Goal: Information Seeking & Learning: Find specific fact

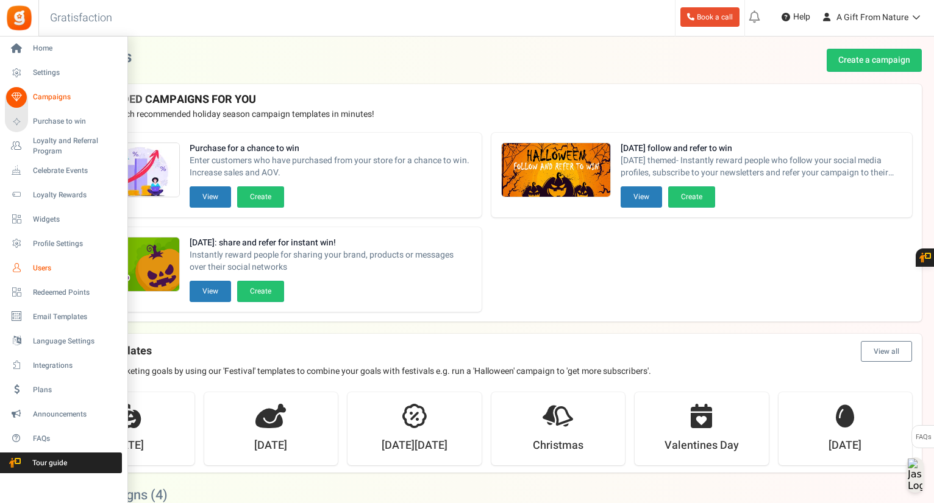
click at [39, 266] on span "Users" at bounding box center [75, 268] width 85 height 10
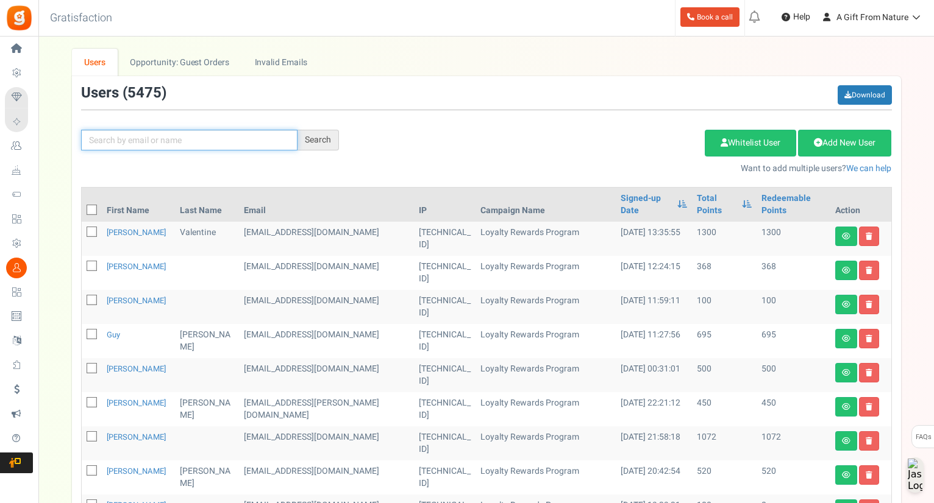
click at [240, 140] on input "text" at bounding box center [189, 140] width 216 height 21
paste input "[EMAIL_ADDRESS][DOMAIN_NAME]"
type input "[EMAIL_ADDRESS][DOMAIN_NAME]"
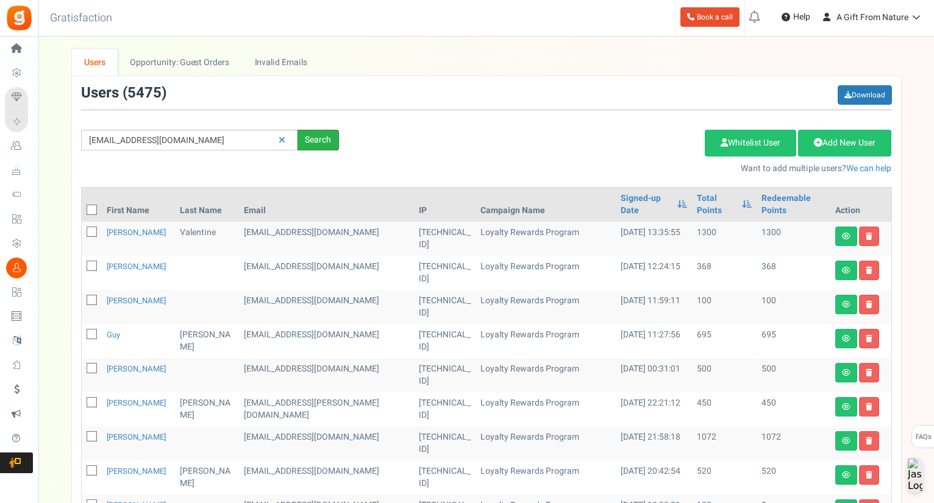
click at [302, 143] on div "Search" at bounding box center [317, 140] width 41 height 21
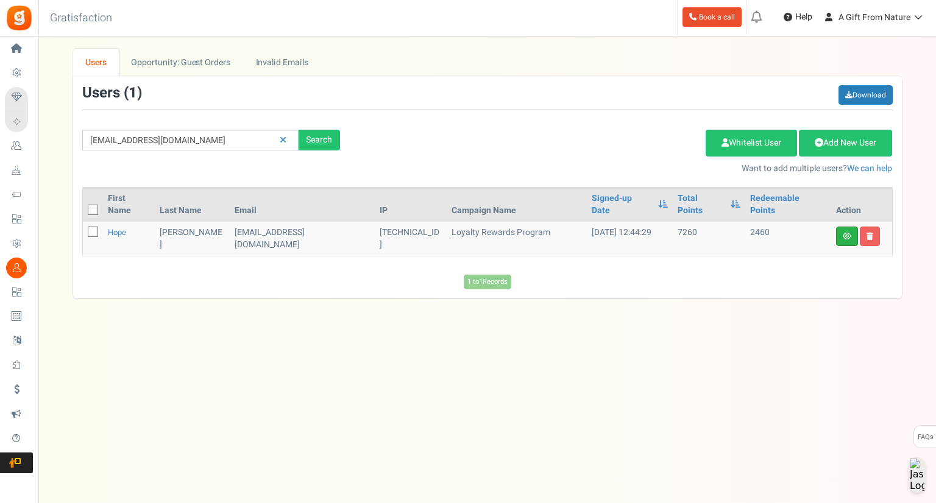
click at [842, 227] on link at bounding box center [847, 237] width 22 height 20
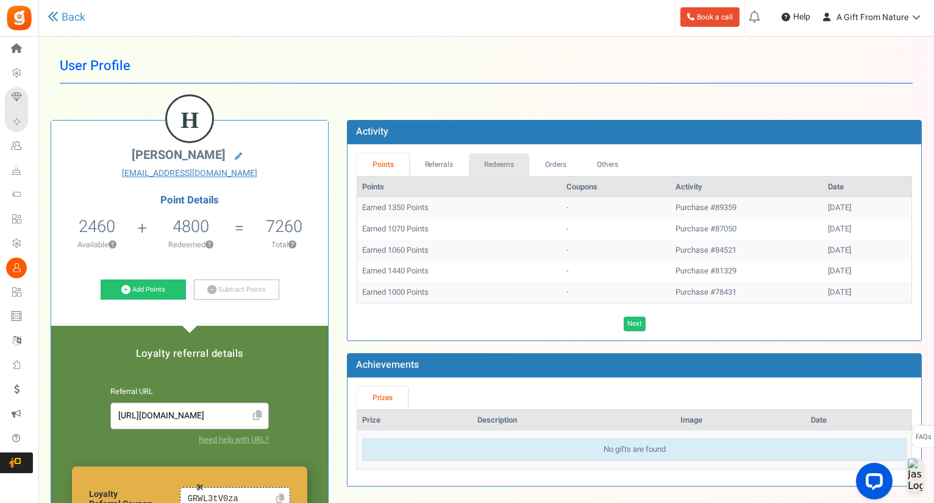
click at [495, 163] on link "Redeems" at bounding box center [499, 165] width 61 height 23
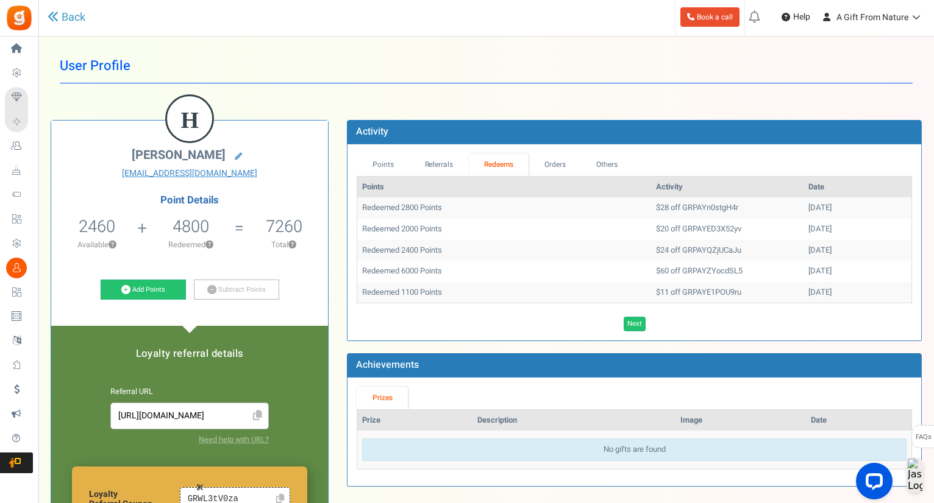
click at [658, 211] on td "$28 off GRPAYn0stgH4r" at bounding box center [727, 207] width 152 height 21
click at [667, 223] on td "$20 off GRPAYED3X52yv" at bounding box center [727, 229] width 152 height 21
click at [661, 261] on td "$60 off GRPAYZYocdSL5" at bounding box center [727, 271] width 152 height 21
click at [665, 252] on td "$24 off GRPAYQZjUCaJu" at bounding box center [727, 250] width 152 height 21
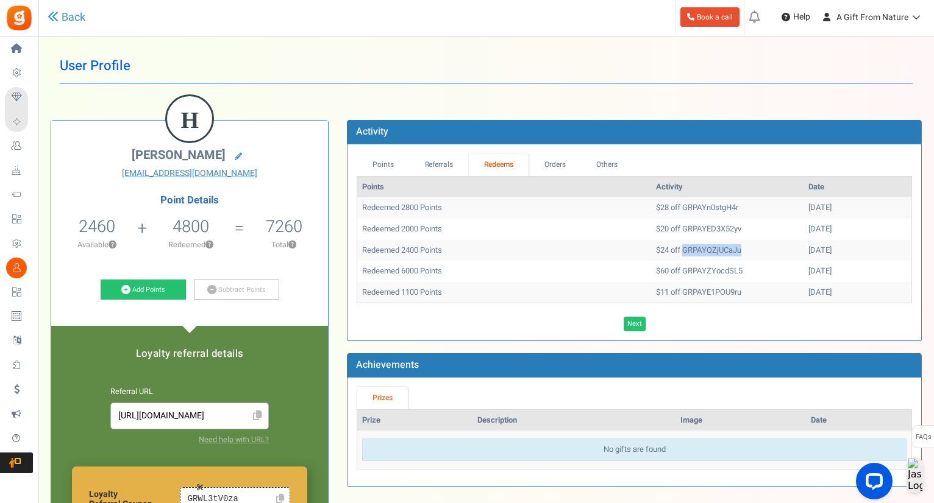
click at [665, 252] on td "$24 off GRPAYQZjUCaJu" at bounding box center [727, 250] width 152 height 21
click at [553, 208] on td "Redeemed 2800 Points" at bounding box center [504, 207] width 294 height 21
click at [651, 205] on td "$28 off GRPAYn0stgH4r" at bounding box center [727, 207] width 152 height 21
drag, startPoint x: 362, startPoint y: 206, endPoint x: 835, endPoint y: 250, distance: 475.0
click at [834, 245] on tbody "Redeemed 2800 Points $28 off GRPAYn0stgH4r [DATE] Redeemed 2000 Points $20 off …" at bounding box center [634, 249] width 554 height 105
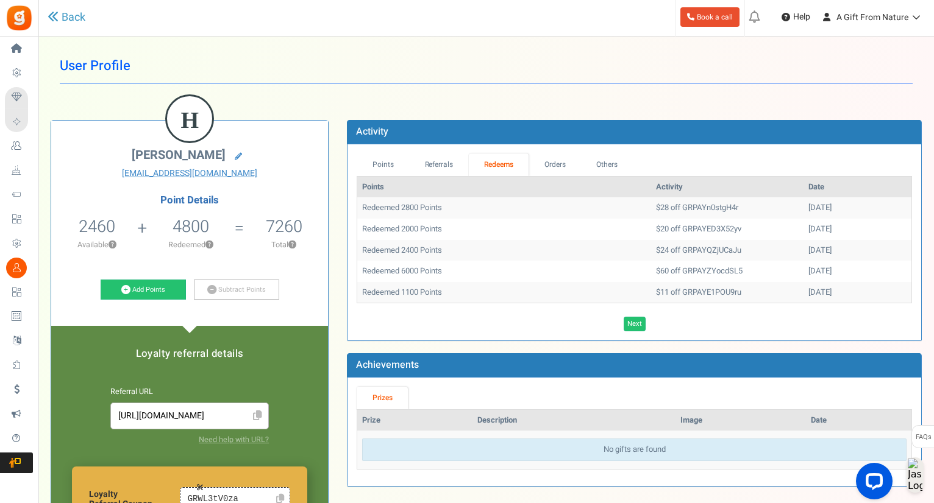
click at [835, 254] on td "[DATE]" at bounding box center [857, 250] width 108 height 21
drag, startPoint x: 836, startPoint y: 261, endPoint x: 389, endPoint y: 211, distance: 450.0
click at [389, 211] on tbody "Redeemed 2800 Points $28 off GRPAYn0stgH4r [DATE] Redeemed 2000 Points $20 off …" at bounding box center [634, 249] width 554 height 105
click at [389, 211] on td "Redeemed 2800 Points" at bounding box center [504, 207] width 294 height 21
drag, startPoint x: 363, startPoint y: 210, endPoint x: 887, endPoint y: 248, distance: 524.8
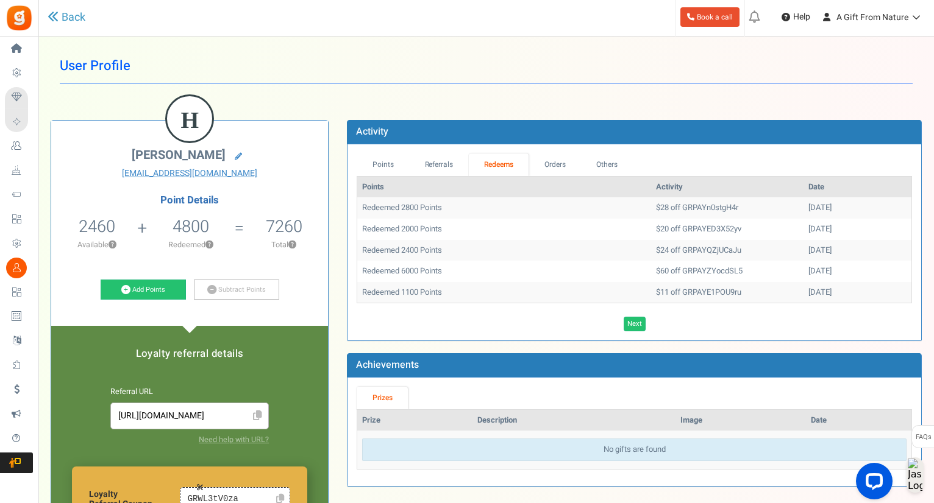
click at [887, 248] on tbody "Redeemed 2800 Points $28 off GRPAYn0stgH4r [DATE] Redeemed 2000 Points $20 off …" at bounding box center [634, 249] width 554 height 105
click at [887, 248] on td "[DATE]" at bounding box center [857, 250] width 108 height 21
drag, startPoint x: 818, startPoint y: 251, endPoint x: 360, endPoint y: 215, distance: 460.3
click at [360, 215] on tbody "Redeemed 2800 Points $28 off GRPAYn0stgH4r [DATE] Redeemed 2000 Points $20 off …" at bounding box center [634, 249] width 554 height 105
click at [360, 215] on td "Redeemed 2800 Points" at bounding box center [504, 207] width 294 height 21
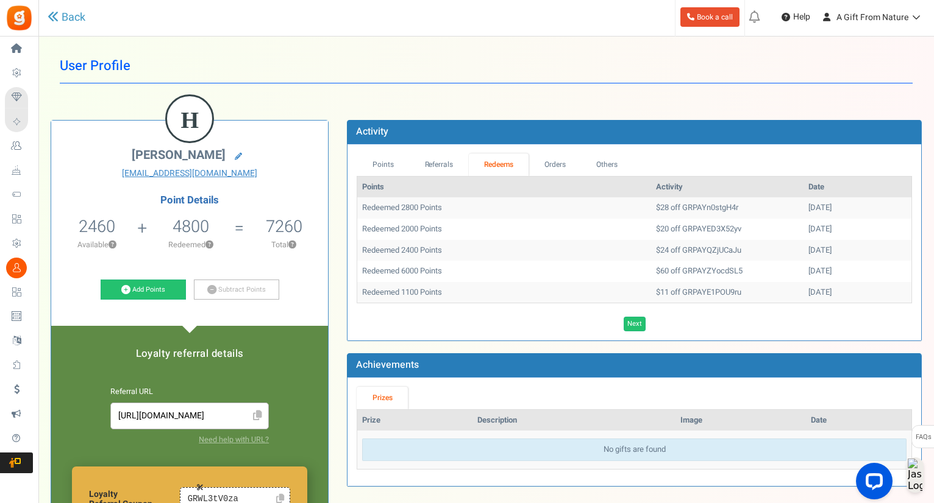
click at [360, 193] on th "Points" at bounding box center [504, 187] width 294 height 21
drag, startPoint x: 360, startPoint y: 189, endPoint x: 849, endPoint y: 243, distance: 492.9
click at [849, 243] on table "Points Activity Date Redeemed 2800 Points $28 off GRPAYn0stgH4r [DATE] Redeemed…" at bounding box center [633, 239] width 555 height 127
click at [849, 243] on td "[DATE]" at bounding box center [857, 250] width 108 height 21
drag, startPoint x: 840, startPoint y: 254, endPoint x: 324, endPoint y: 193, distance: 519.1
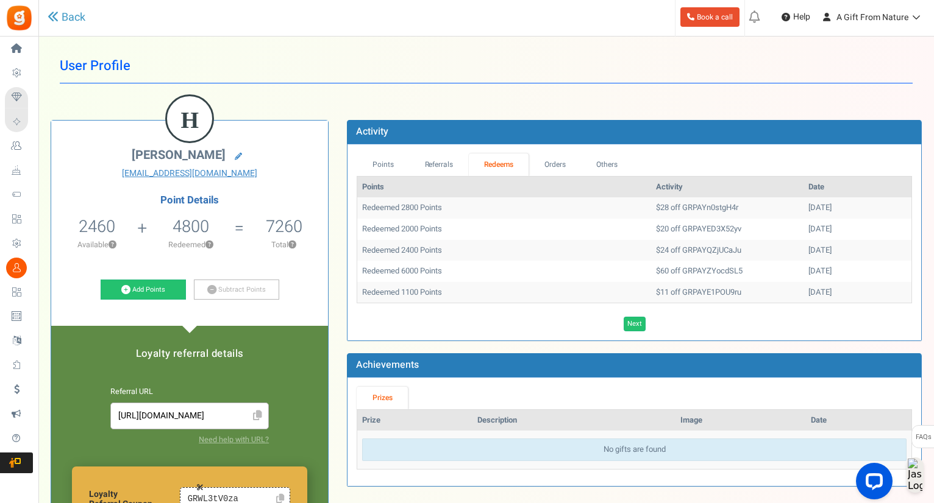
click at [324, 193] on div "H [PERSON_NAME] [EMAIL_ADDRESS][DOMAIN_NAME] Point Details 2460 2460 Redeemable…" at bounding box center [485, 435] width 889 height 666
click at [367, 177] on th "Points" at bounding box center [504, 187] width 294 height 21
click at [487, 169] on link "Redeems" at bounding box center [499, 165] width 60 height 23
click at [434, 169] on div "Points Referrals Redeems Orders Others Points Activity Date Redeemed 2800 Point…" at bounding box center [633, 243] width 555 height 178
click at [488, 169] on link "Redeems" at bounding box center [499, 165] width 60 height 23
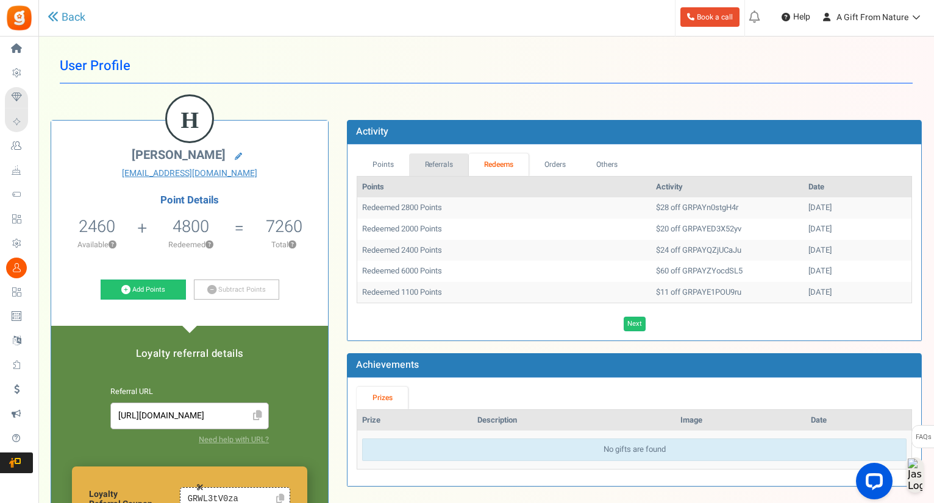
click at [447, 162] on link "Referrals" at bounding box center [439, 165] width 60 height 23
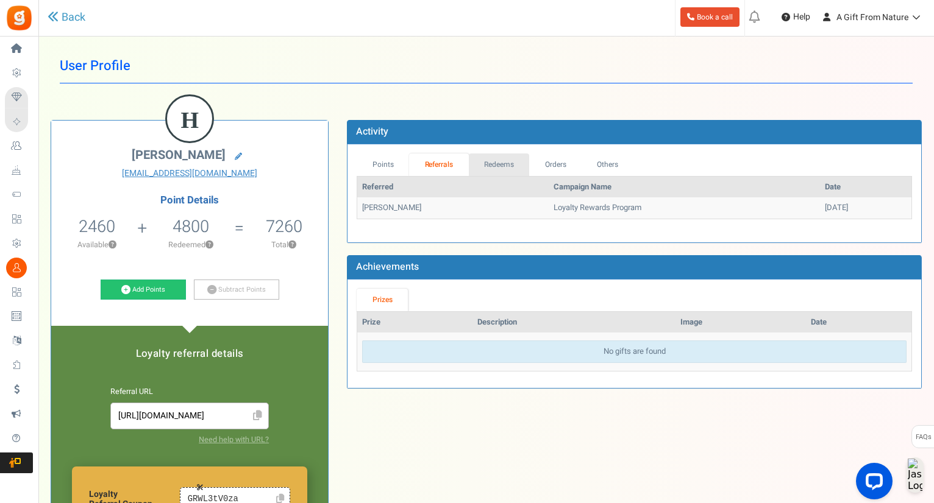
click at [492, 162] on link "Redeems" at bounding box center [499, 165] width 61 height 23
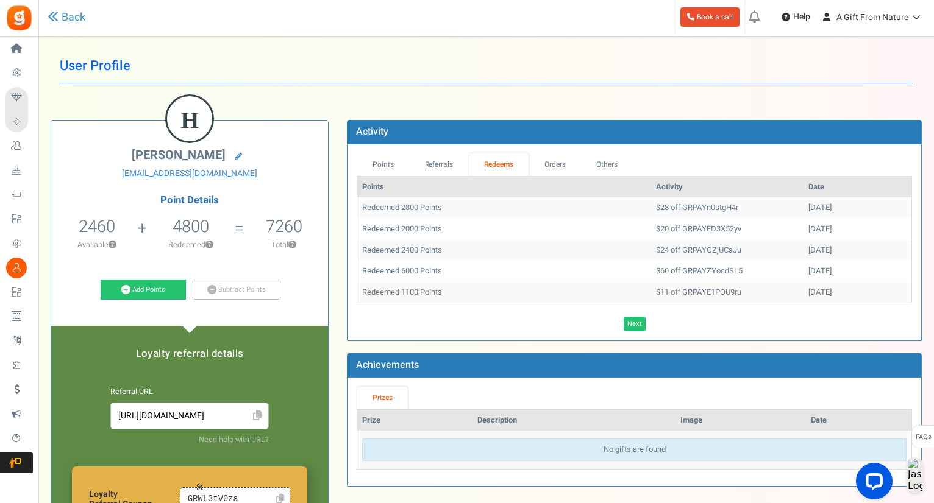
drag, startPoint x: 358, startPoint y: 188, endPoint x: 839, endPoint y: 239, distance: 483.5
click at [839, 239] on table "Points Activity Date Redeemed 2800 Points $28 off GRPAYn0stgH4r [DATE] Redeemed…" at bounding box center [633, 239] width 555 height 127
click at [843, 244] on td "[DATE]" at bounding box center [857, 250] width 108 height 21
drag, startPoint x: 836, startPoint y: 252, endPoint x: 361, endPoint y: 181, distance: 479.9
click at [361, 181] on table "Points Activity Date Redeemed 2800 Points $28 off GRPAYn0stgH4r [DATE] Redeemed…" at bounding box center [633, 239] width 555 height 127
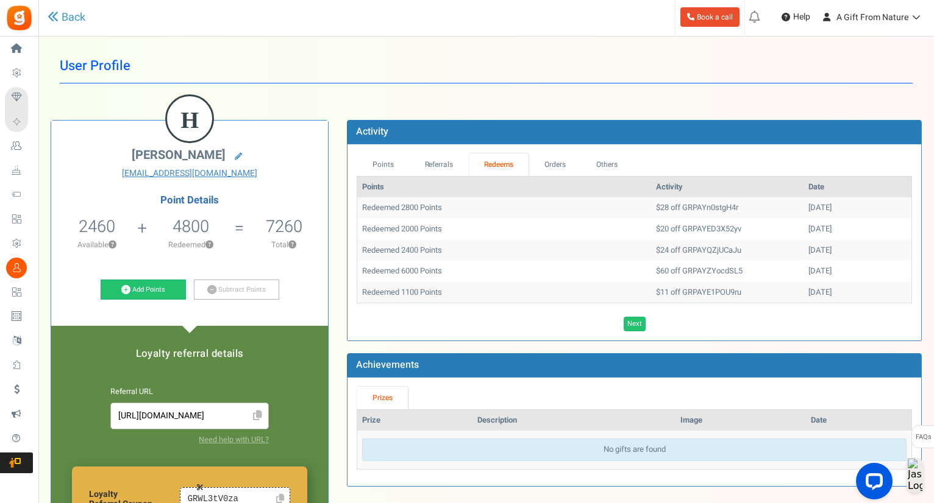
click at [361, 181] on th "Points" at bounding box center [504, 187] width 294 height 21
drag, startPoint x: 358, startPoint y: 186, endPoint x: 846, endPoint y: 243, distance: 490.9
click at [846, 243] on table "Points Activity Date Redeemed 2800 Points $28 off GRPAYn0stgH4r [DATE] Redeemed…" at bounding box center [633, 239] width 555 height 127
click at [846, 243] on td "[DATE]" at bounding box center [857, 250] width 108 height 21
drag, startPoint x: 839, startPoint y: 252, endPoint x: 361, endPoint y: 186, distance: 482.3
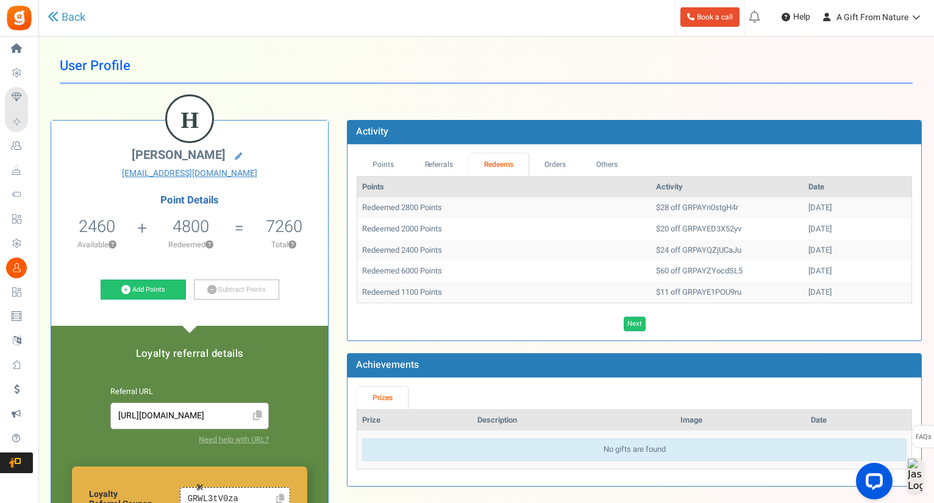
click at [361, 186] on table "Points Activity Date Redeemed 2800 Points $28 off GRPAYn0stgH4r [DATE] Redeemed…" at bounding box center [633, 239] width 555 height 127
click at [361, 186] on th "Points" at bounding box center [504, 187] width 294 height 21
drag, startPoint x: 359, startPoint y: 185, endPoint x: 820, endPoint y: 250, distance: 465.3
click at [820, 250] on table "Points Activity Date Redeemed 2800 Points $28 off GRPAYn0stgH4r [DATE] Redeemed…" at bounding box center [633, 239] width 555 height 127
click at [820, 250] on td "[DATE]" at bounding box center [857, 250] width 108 height 21
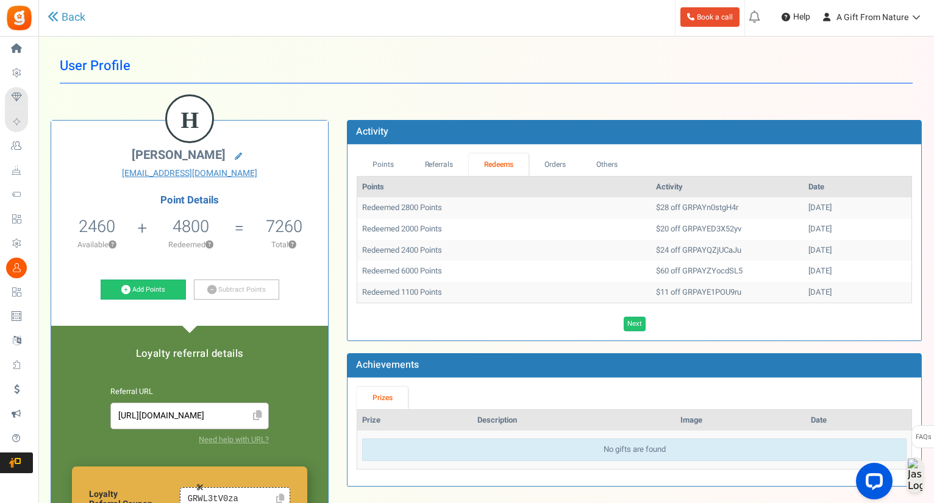
drag, startPoint x: 819, startPoint y: 254, endPoint x: 359, endPoint y: 184, distance: 465.3
click at [359, 184] on table "Points Activity Date Redeemed 2800 Points $28 off GRPAYn0stgH4r [DATE] Redeemed…" at bounding box center [633, 239] width 555 height 127
click at [359, 184] on th "Points" at bounding box center [504, 187] width 294 height 21
drag, startPoint x: 362, startPoint y: 183, endPoint x: 839, endPoint y: 243, distance: 480.9
click at [839, 243] on table "Points Activity Date Redeemed 2800 Points $28 off GRPAYn0stgH4r [DATE] Redeemed…" at bounding box center [633, 239] width 555 height 127
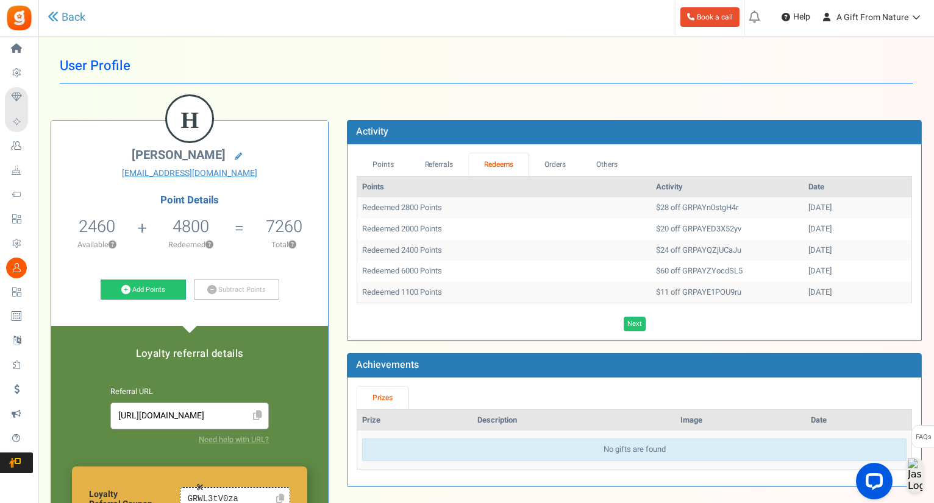
click at [839, 252] on td "[DATE]" at bounding box center [857, 250] width 108 height 21
drag, startPoint x: 828, startPoint y: 250, endPoint x: 358, endPoint y: 188, distance: 473.3
click at [358, 188] on table "Points Activity Date Redeemed 2800 Points $28 off GRPAYn0stgH4r [DATE] Redeemed…" at bounding box center [633, 239] width 555 height 127
click at [358, 188] on th "Points" at bounding box center [504, 187] width 294 height 21
drag, startPoint x: 360, startPoint y: 182, endPoint x: 833, endPoint y: 243, distance: 476.8
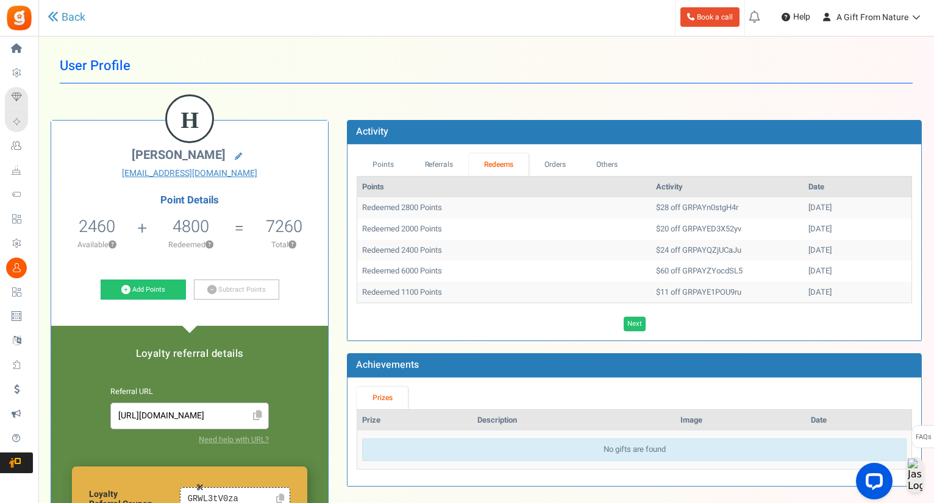
click at [833, 243] on table "Points Activity Date Redeemed 2800 Points $28 off GRPAYn0stgH4r [DATE] Redeemed…" at bounding box center [633, 239] width 555 height 127
click at [833, 243] on td "[DATE]" at bounding box center [857, 250] width 108 height 21
click at [660, 213] on td "$28 off GRPAYn0stgH4r" at bounding box center [727, 207] width 152 height 21
copy td "GRPAYn0stgH4r"
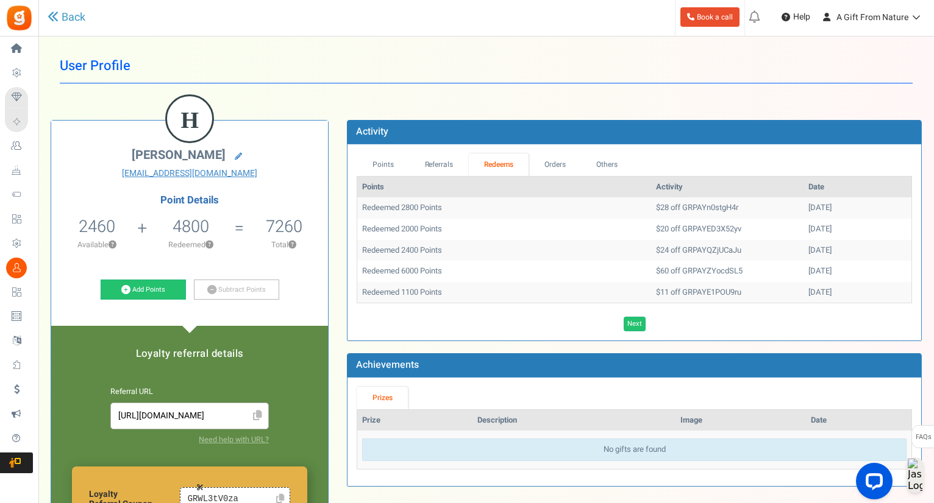
click at [557, 132] on div "Activity" at bounding box center [634, 132] width 574 height 24
click at [663, 229] on td "$20 off GRPAYED3X52yv" at bounding box center [727, 229] width 152 height 21
copy td "GRPAYED3X52yv"
click at [671, 247] on td "$24 off GRPAYQZjUCaJu" at bounding box center [727, 250] width 152 height 21
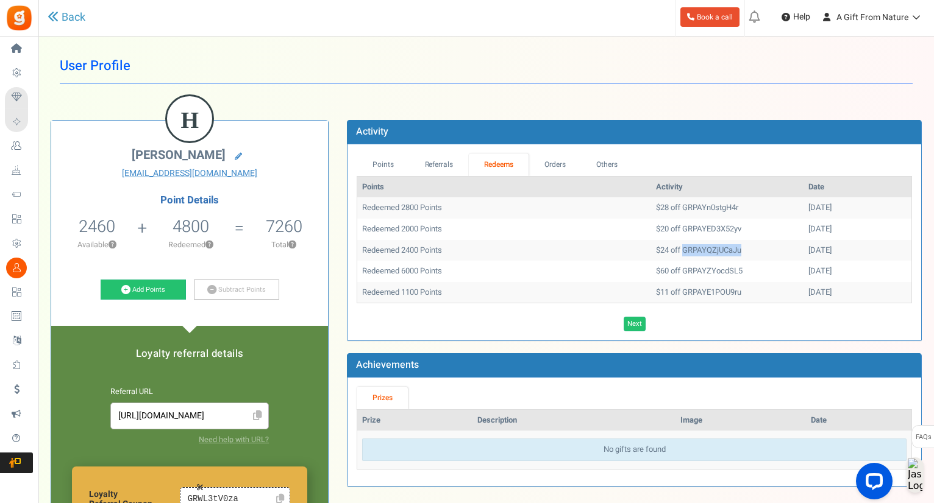
click at [671, 247] on td "$24 off GRPAYQZjUCaJu" at bounding box center [727, 250] width 152 height 21
copy td "GRPAYQZjUCaJu"
click at [446, 162] on link "Referrals" at bounding box center [439, 165] width 60 height 23
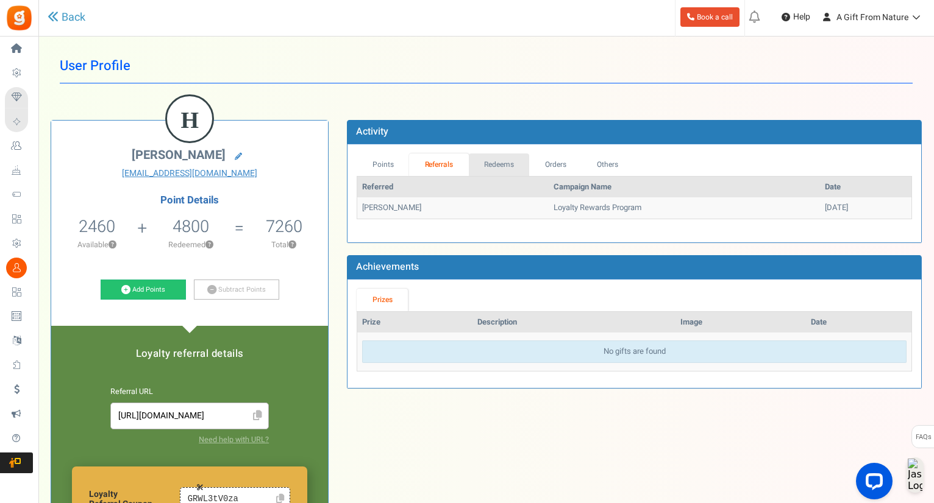
click at [500, 171] on link "Redeems" at bounding box center [499, 165] width 61 height 23
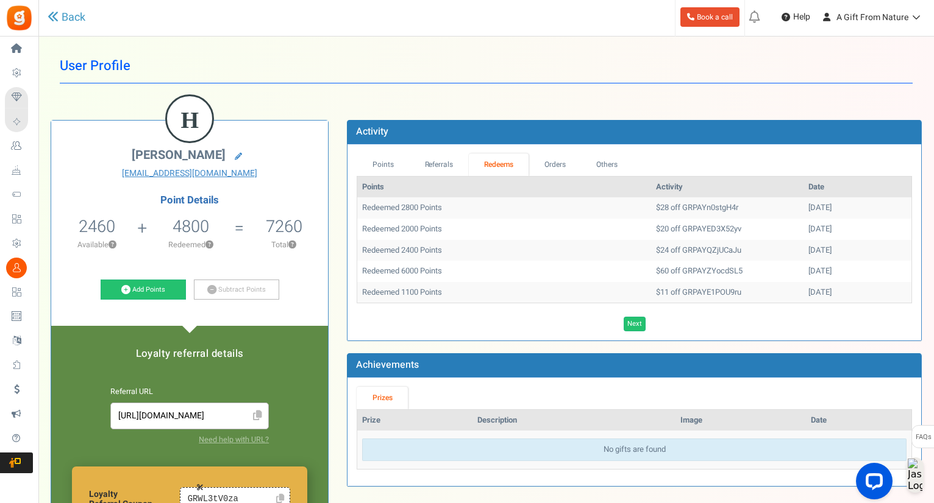
click at [663, 274] on td "$60 off GRPAYZYocdSL5" at bounding box center [727, 271] width 152 height 21
copy td "GRPAYZYocdSL5"
click at [674, 240] on td "$24 off GRPAYQZjUCaJu" at bounding box center [727, 250] width 152 height 21
click at [651, 230] on td "$20 off GRPAYED3X52yv" at bounding box center [727, 229] width 152 height 21
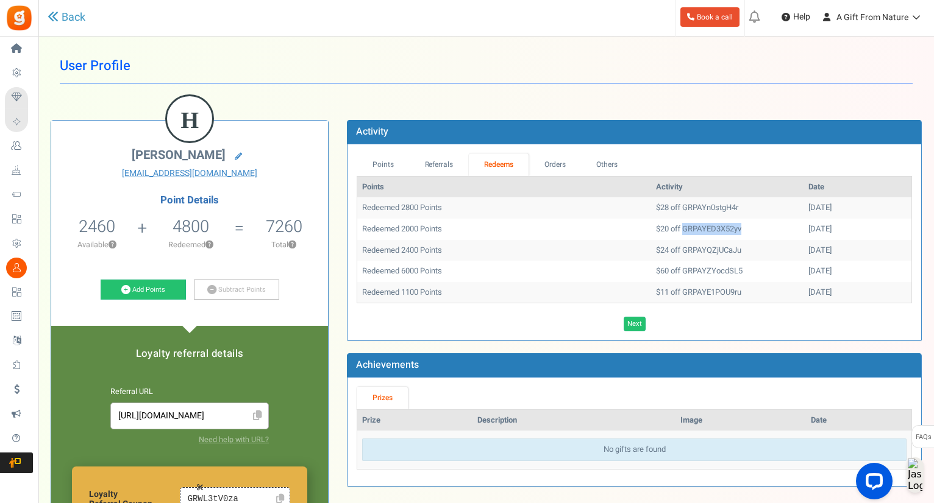
click at [651, 230] on td "$20 off GRPAYED3X52yv" at bounding box center [727, 229] width 152 height 21
copy td "GRPAYED3X52yv"
click at [672, 211] on td "$28 off GRPAYn0stgH4r" at bounding box center [727, 207] width 152 height 21
copy td "GRPAYn0stgH4r"
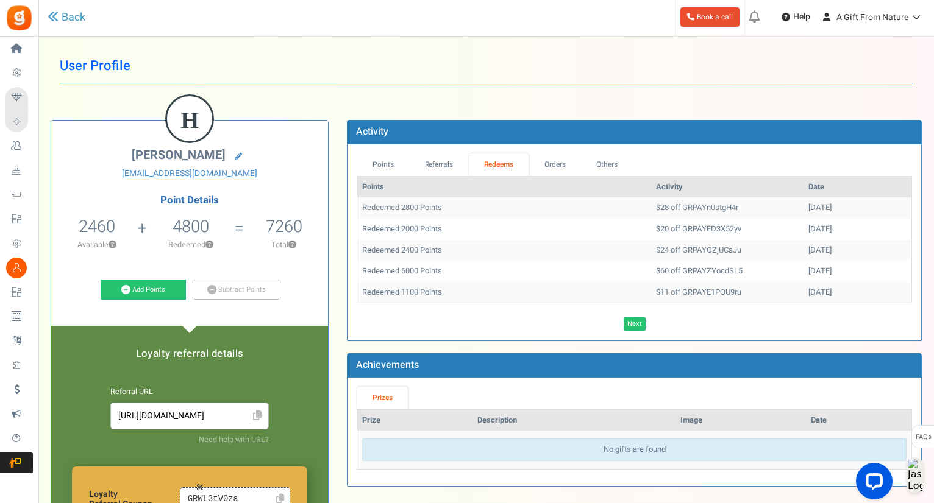
click at [514, 215] on td "Redeemed 2800 Points" at bounding box center [504, 207] width 294 height 21
drag, startPoint x: 361, startPoint y: 185, endPoint x: 821, endPoint y: 300, distance: 473.5
click at [821, 300] on table "Points Activity Date Redeemed 2800 Points $28 off GRPAYn0stgH4r [DATE] Redeemed…" at bounding box center [633, 239] width 555 height 127
click at [821, 298] on td "[DATE]" at bounding box center [857, 292] width 108 height 21
drag, startPoint x: 824, startPoint y: 291, endPoint x: 361, endPoint y: 211, distance: 470.6
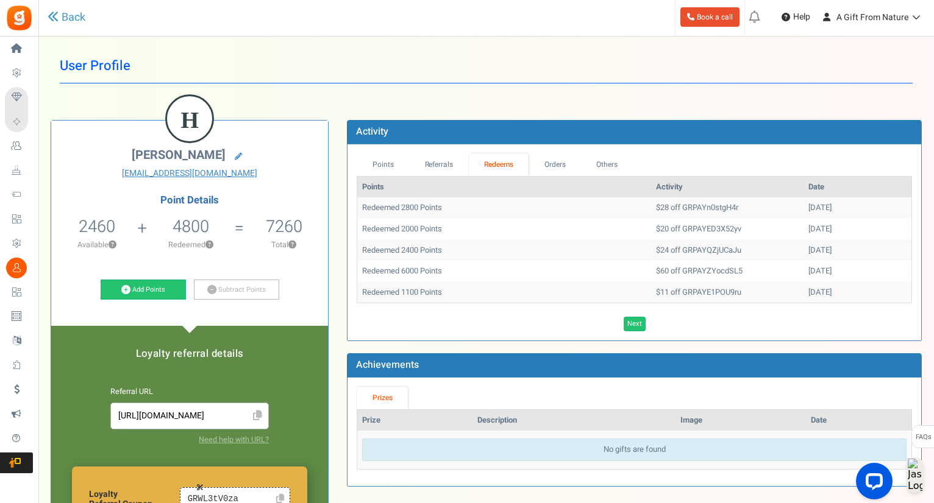
click at [361, 211] on tbody "Redeemed 2800 Points $28 off GRPAYn0stgH4r [DATE] Redeemed 2000 Points $20 off …" at bounding box center [634, 249] width 554 height 105
click at [361, 211] on td "Redeemed 2800 Points" at bounding box center [504, 207] width 294 height 21
drag, startPoint x: 361, startPoint y: 211, endPoint x: 829, endPoint y: 297, distance: 475.9
click at [829, 297] on tbody "Redeemed 2800 Points $28 off GRPAYn0stgH4r [DATE] Redeemed 2000 Points $20 off …" at bounding box center [634, 249] width 554 height 105
click at [830, 297] on td "[DATE]" at bounding box center [857, 292] width 108 height 21
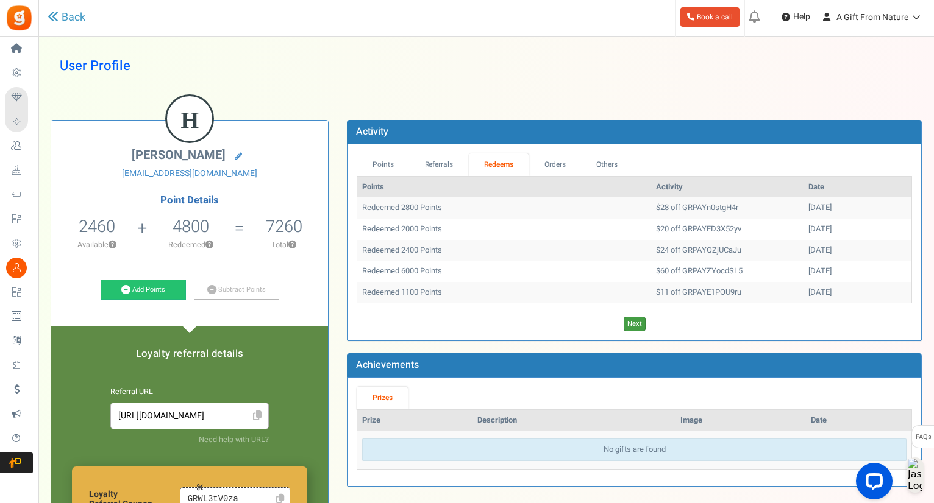
click at [632, 324] on link "Next" at bounding box center [634, 324] width 22 height 15
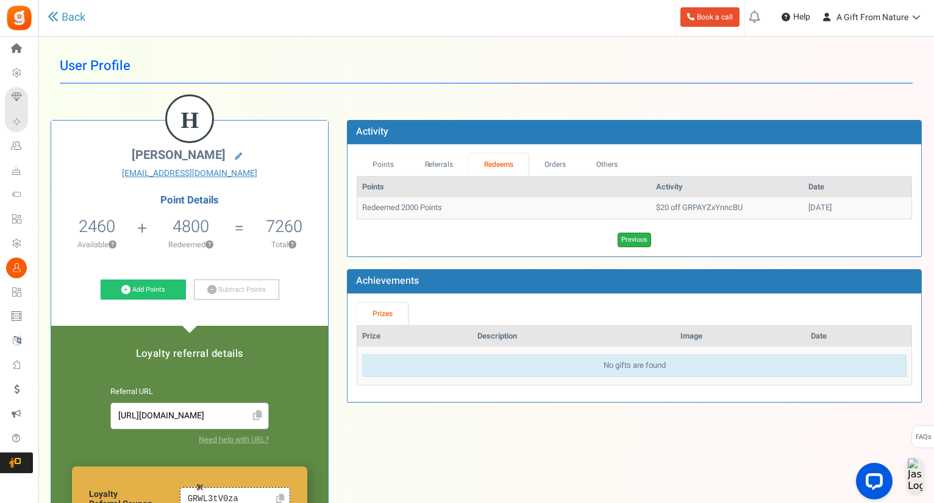
click at [631, 233] on link "Previous" at bounding box center [634, 240] width 34 height 15
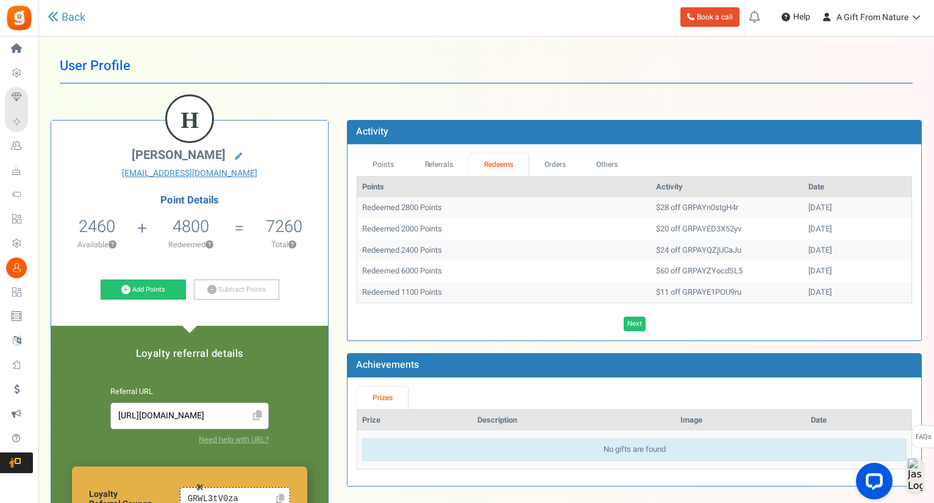
click at [627, 310] on div "Points Activity Date Redeemed 2800 Points $28 off GRPAYn0stgH4r [DATE] Redeemed…" at bounding box center [633, 253] width 555 height 155
click at [629, 318] on link "Next" at bounding box center [634, 324] width 22 height 15
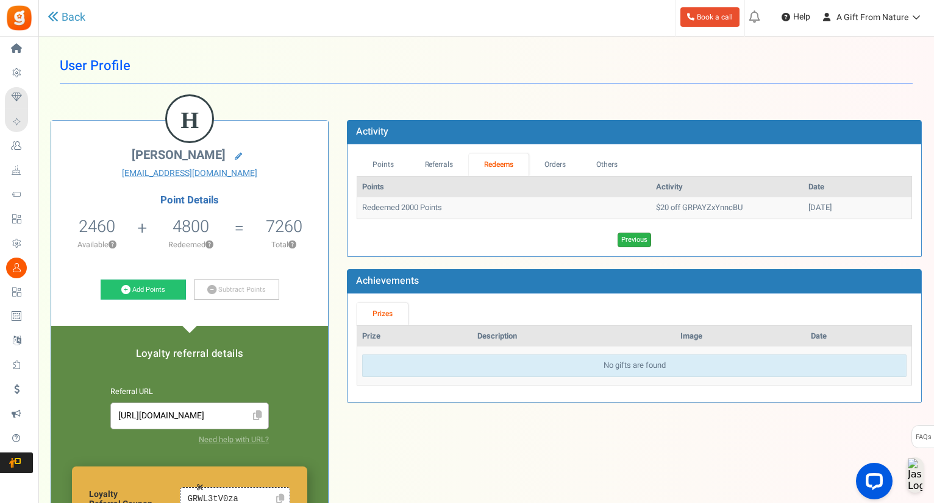
click at [619, 244] on link "Previous" at bounding box center [634, 240] width 34 height 15
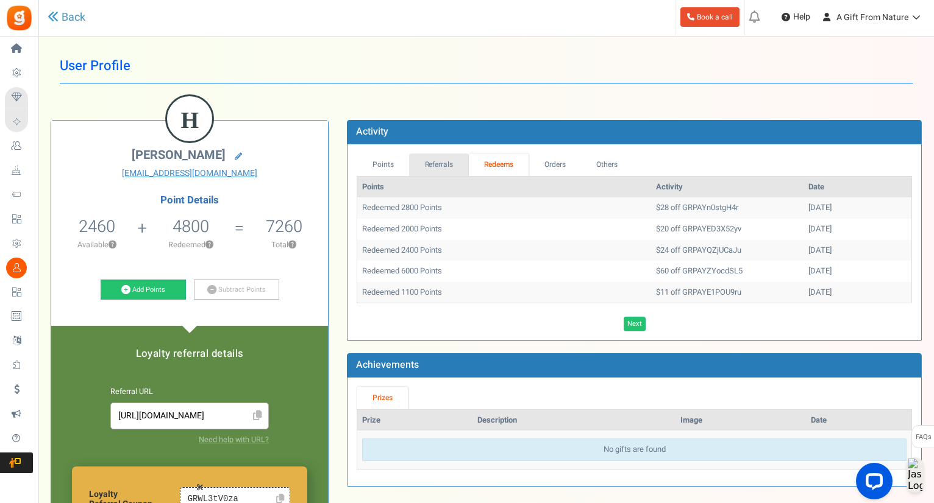
click at [439, 163] on link "Referrals" at bounding box center [439, 165] width 60 height 23
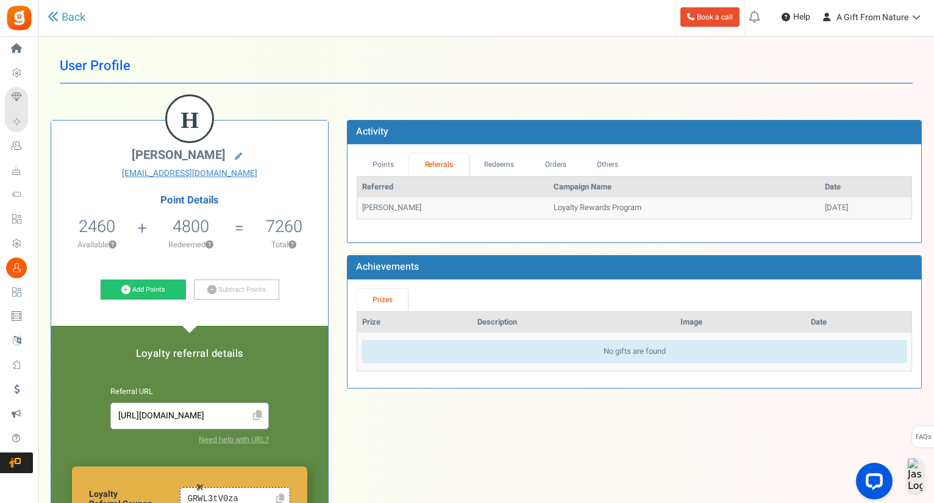
drag, startPoint x: 417, startPoint y: 158, endPoint x: 408, endPoint y: 158, distance: 8.5
click at [416, 158] on link "Referrals" at bounding box center [439, 165] width 60 height 23
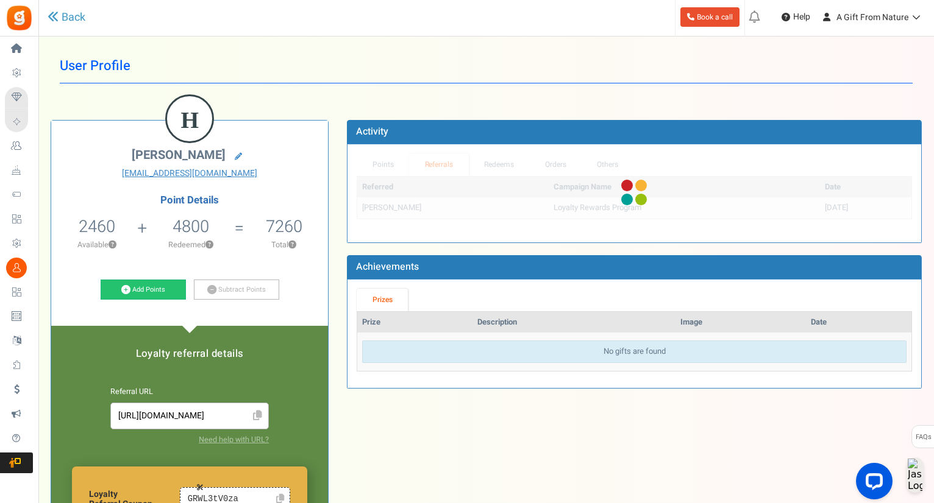
click at [389, 158] on div "Points Referrals Redeems Orders Others Referred Campaign Name Coupons Points Da…" at bounding box center [633, 194] width 555 height 80
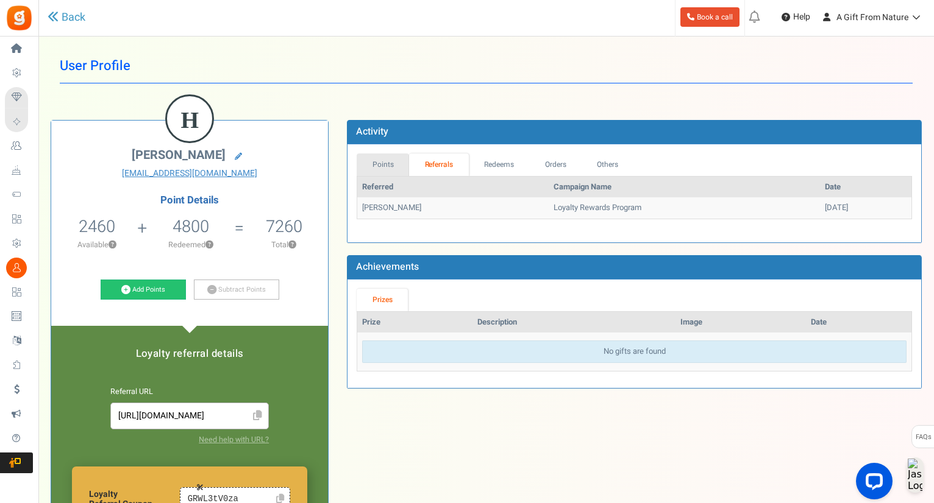
click at [375, 169] on link "Points" at bounding box center [382, 165] width 52 height 23
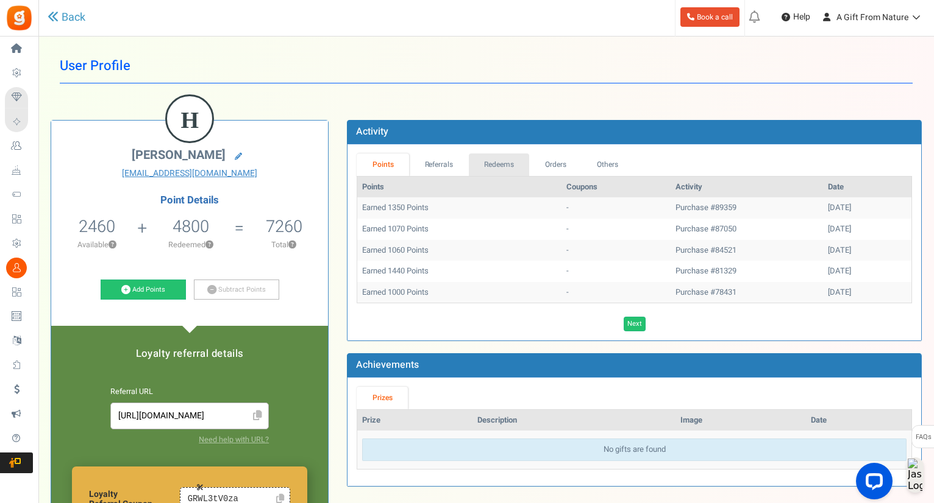
click at [492, 159] on link "Redeems" at bounding box center [499, 165] width 61 height 23
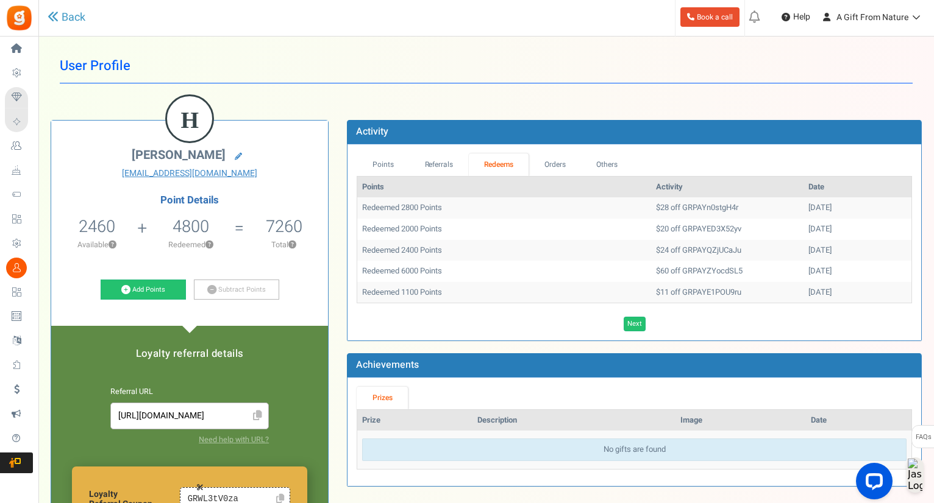
click at [574, 224] on td "Redeemed 2000 Points" at bounding box center [504, 229] width 294 height 21
click at [585, 270] on td "Redeemed 6000 Points" at bounding box center [504, 271] width 294 height 21
click at [627, 323] on link "Next" at bounding box center [634, 324] width 22 height 15
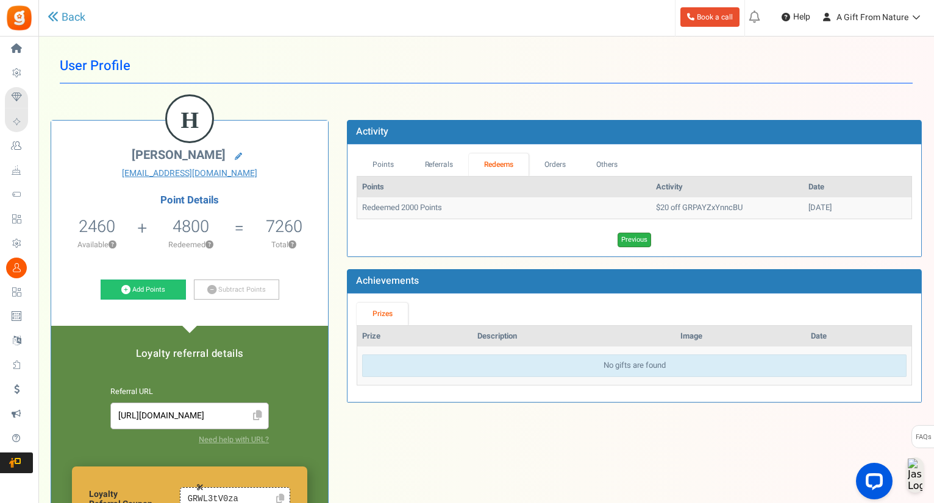
click at [629, 244] on link "Previous" at bounding box center [634, 240] width 34 height 15
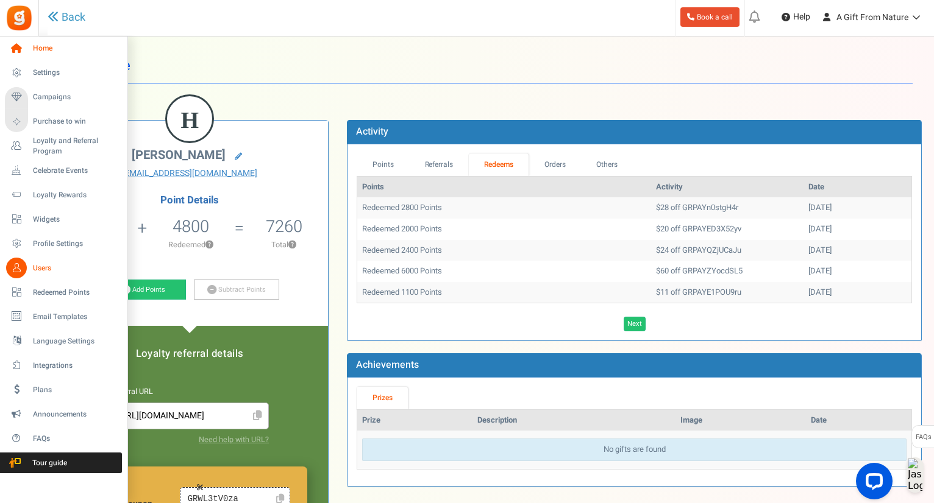
click at [23, 50] on icon at bounding box center [16, 48] width 21 height 21
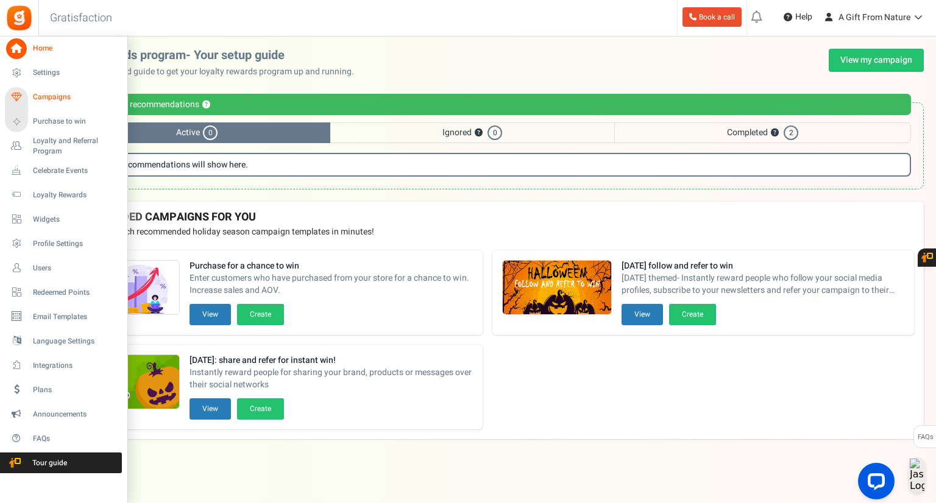
click at [44, 97] on span "Campaigns" at bounding box center [75, 97] width 85 height 10
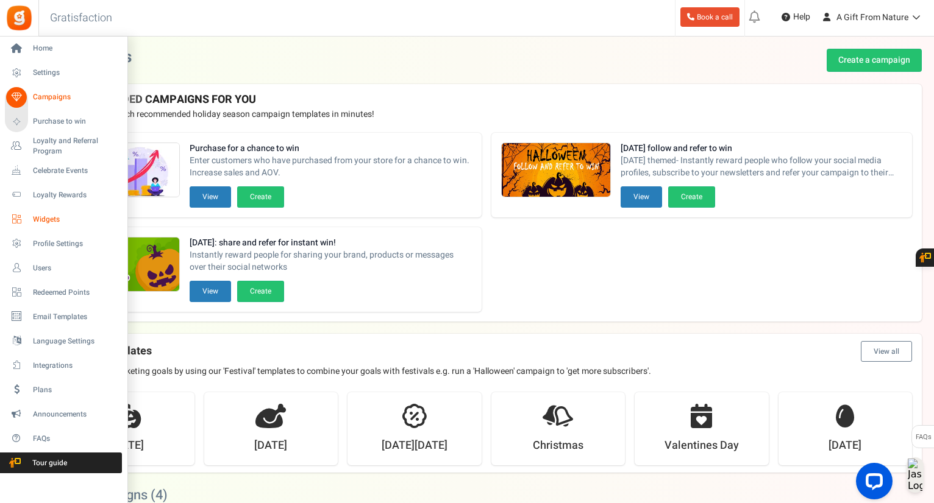
click at [24, 211] on link "Widgets" at bounding box center [63, 219] width 117 height 21
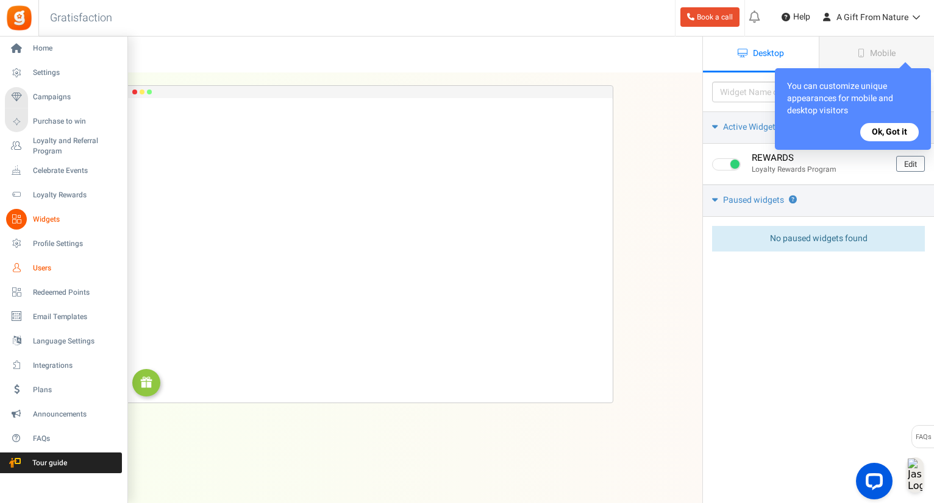
click at [51, 275] on link "Users" at bounding box center [63, 268] width 117 height 21
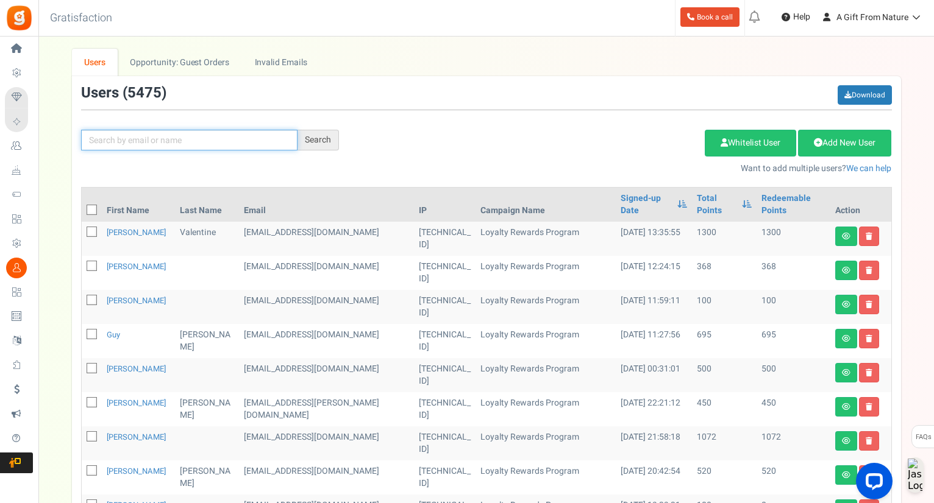
click at [208, 132] on input "text" at bounding box center [189, 140] width 216 height 21
paste input "[EMAIL_ADDRESS][DOMAIN_NAME]"
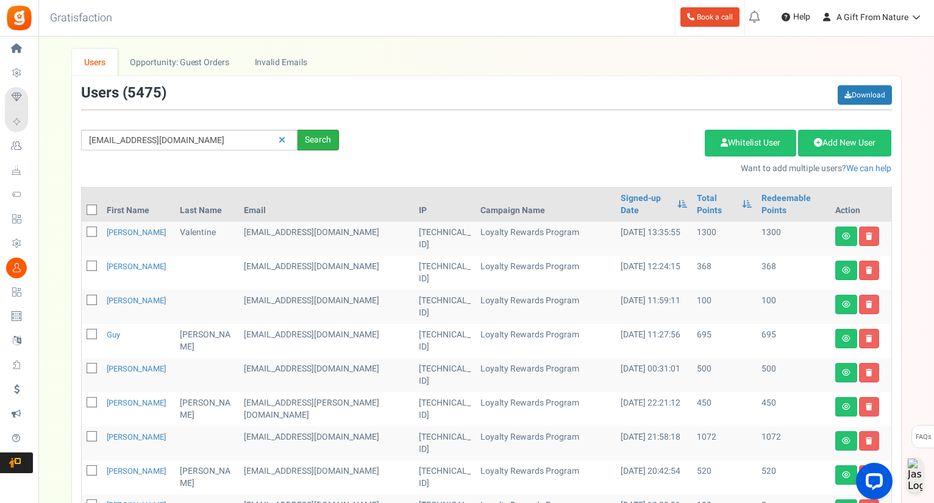
click at [299, 140] on div "Search" at bounding box center [317, 140] width 41 height 21
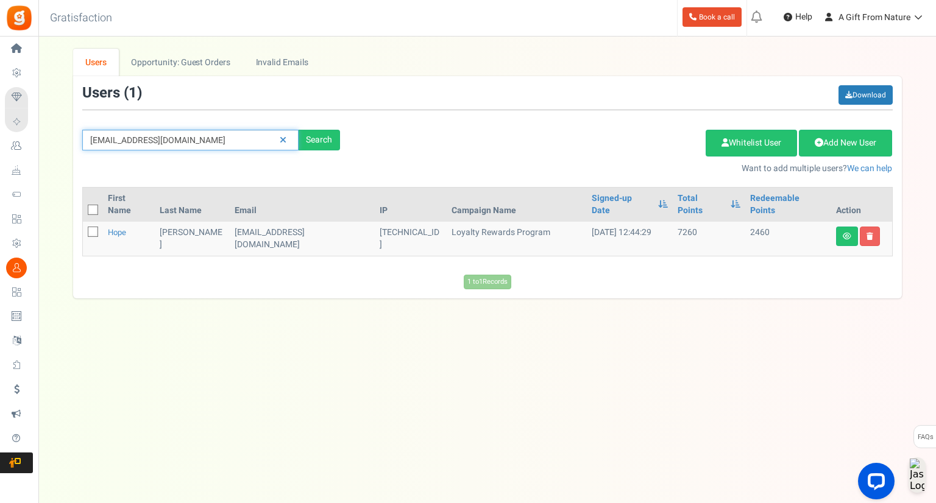
click at [242, 145] on input "[EMAIL_ADDRESS][DOMAIN_NAME]" at bounding box center [190, 140] width 216 height 21
paste input "GRPAYydqS6nJR"
type input "GRPAYydqS6nJR"
click at [324, 136] on div "Search" at bounding box center [319, 140] width 41 height 21
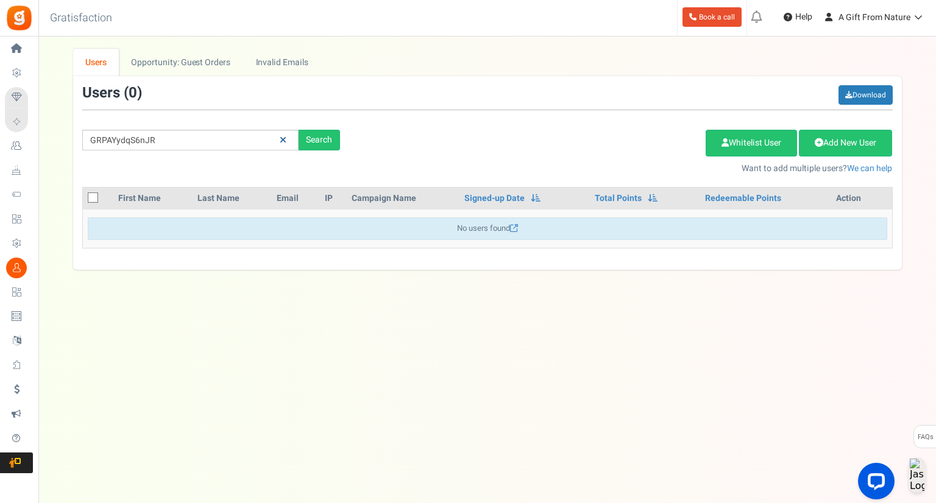
click at [280, 140] on icon at bounding box center [283, 140] width 7 height 9
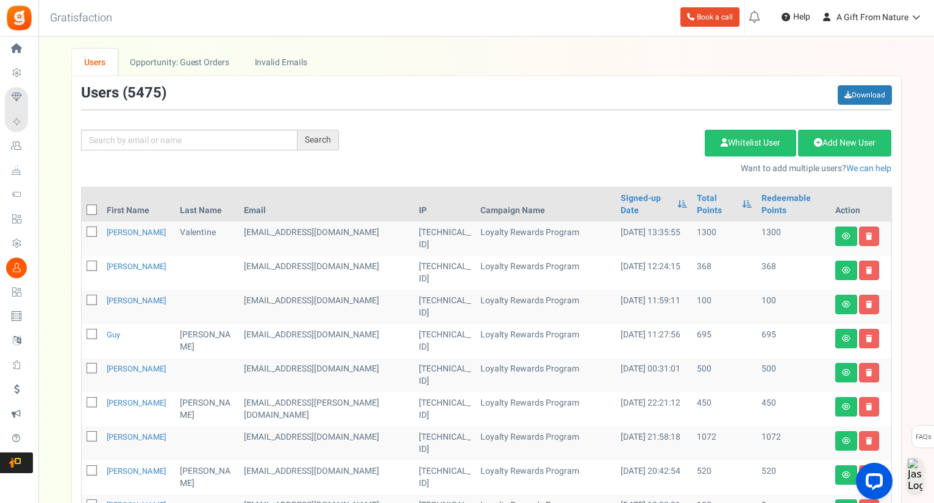
click at [388, 142] on div "Add Etsy Order Delete Selected Users Import Users Spam Protection Subtract Poin…" at bounding box center [624, 148] width 553 height 52
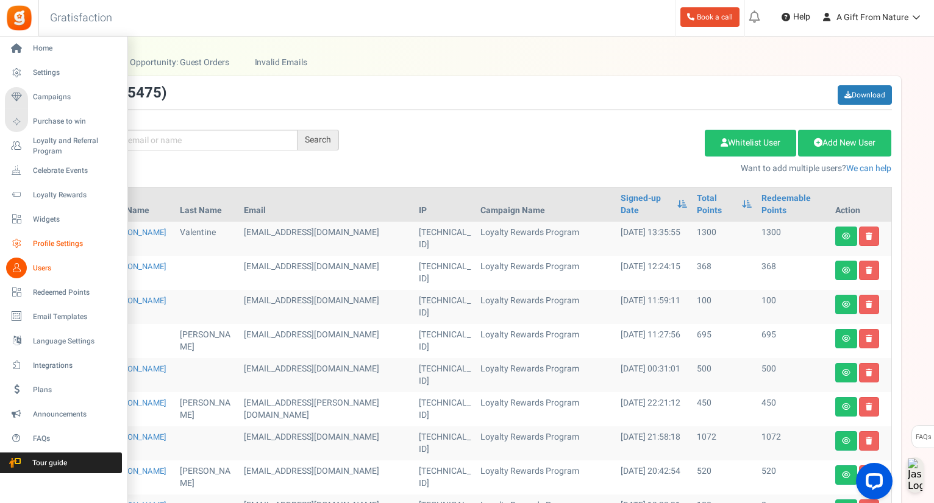
click at [54, 246] on span "Profile Settings" at bounding box center [75, 244] width 85 height 10
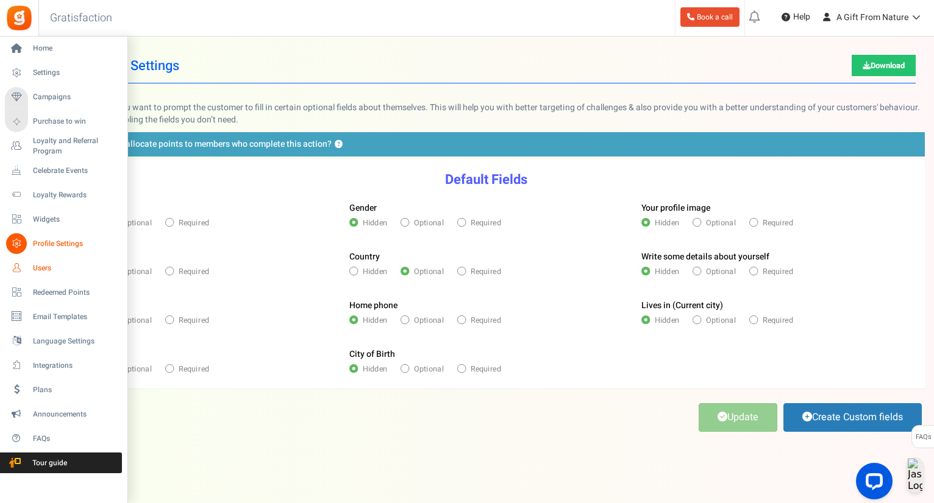
click at [44, 265] on span "Users" at bounding box center [75, 268] width 85 height 10
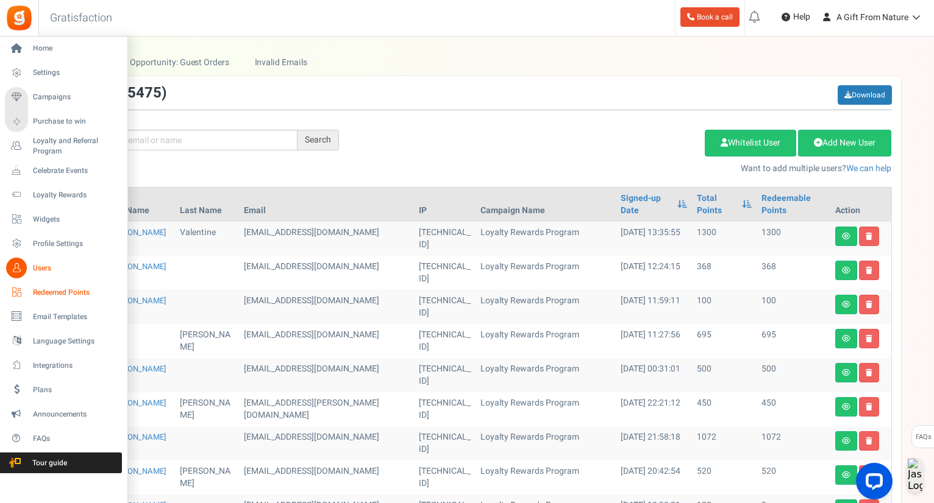
click at [52, 292] on span "Redeemed Points" at bounding box center [75, 293] width 85 height 10
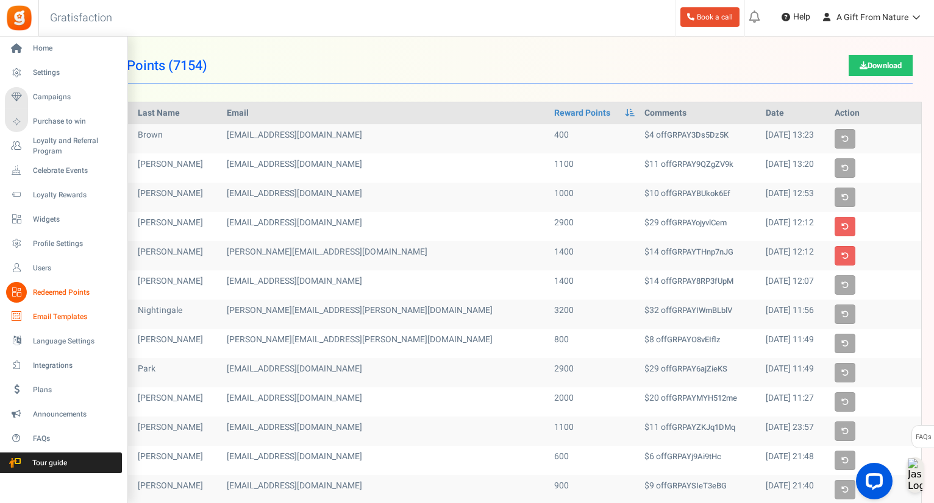
click at [37, 317] on span "Email Templates" at bounding box center [75, 317] width 85 height 10
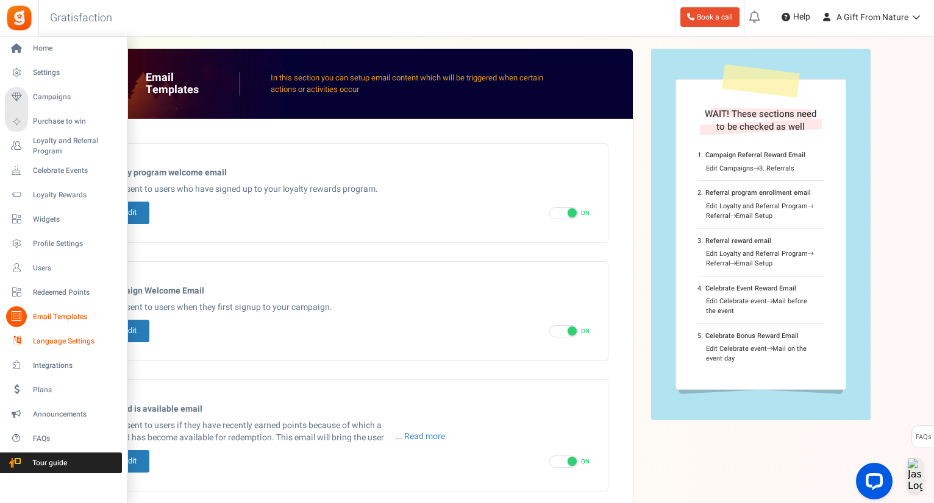
click at [46, 346] on span "Language Settings" at bounding box center [75, 341] width 85 height 10
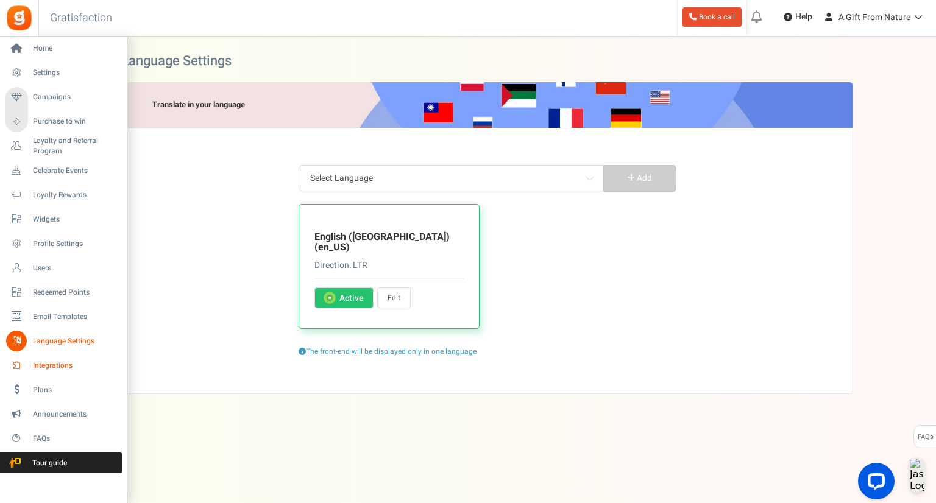
click at [40, 371] on span "Integrations" at bounding box center [75, 366] width 85 height 10
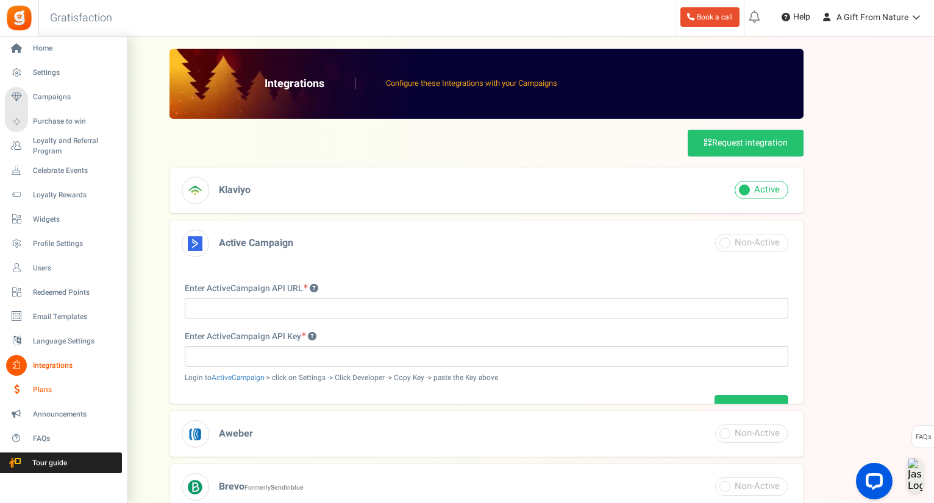
click at [45, 395] on span "Plans" at bounding box center [75, 390] width 85 height 10
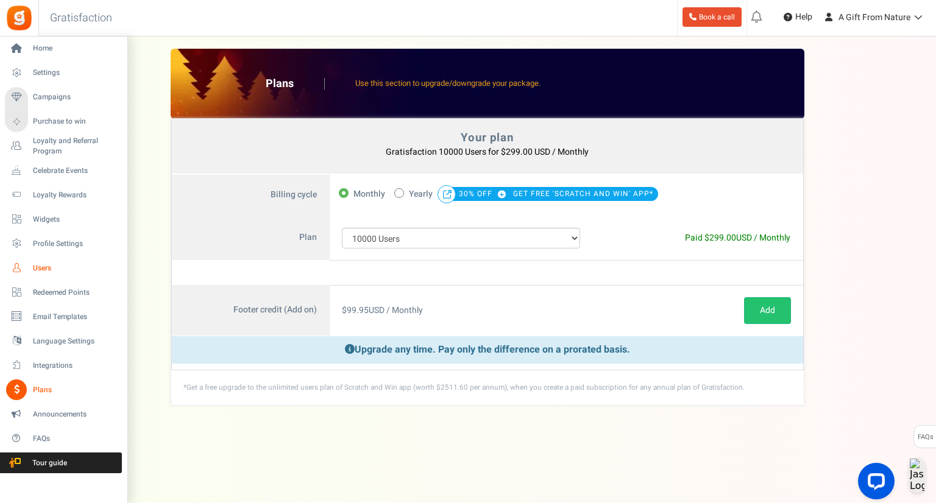
click at [44, 258] on link "Users" at bounding box center [63, 268] width 117 height 21
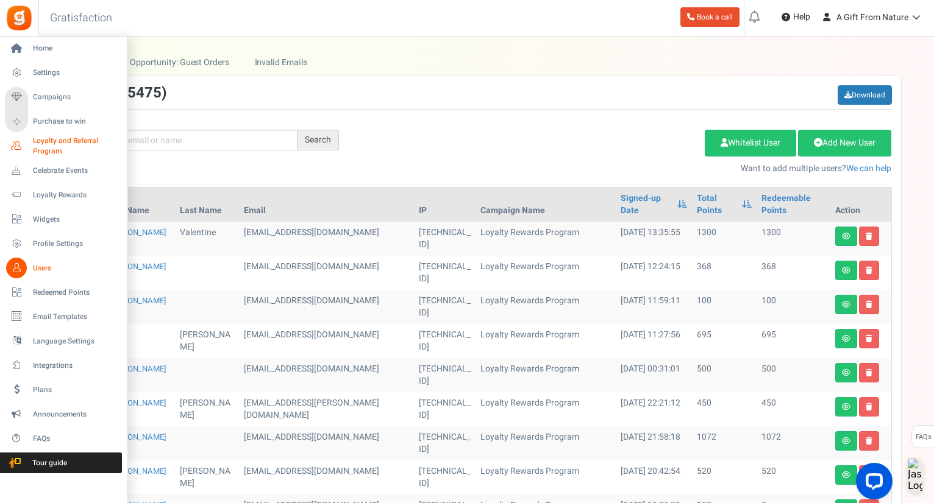
click at [39, 142] on span "Loyalty and Referral Program" at bounding box center [77, 146] width 89 height 21
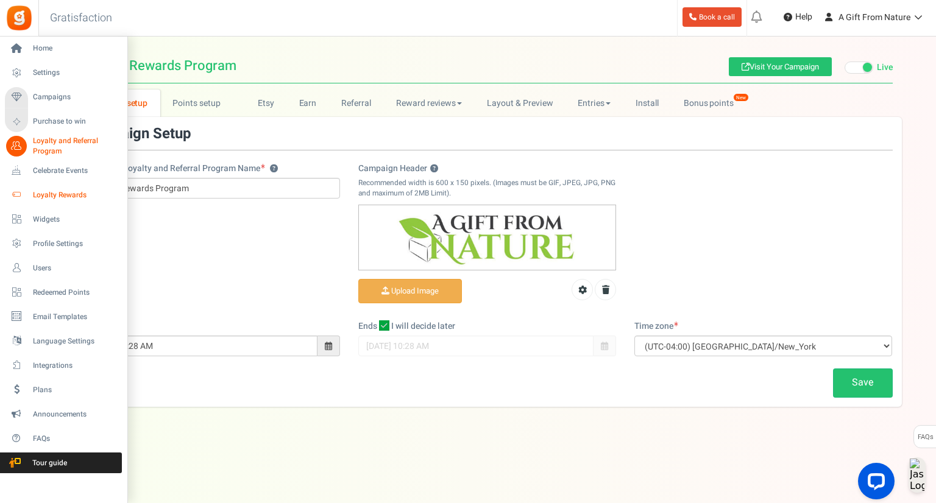
click at [40, 194] on span "Loyalty Rewards" at bounding box center [75, 195] width 85 height 10
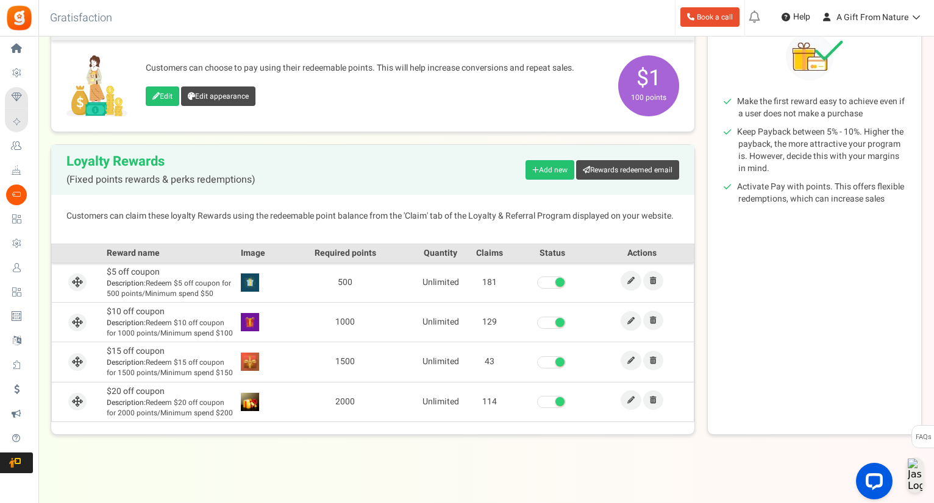
scroll to position [177, 0]
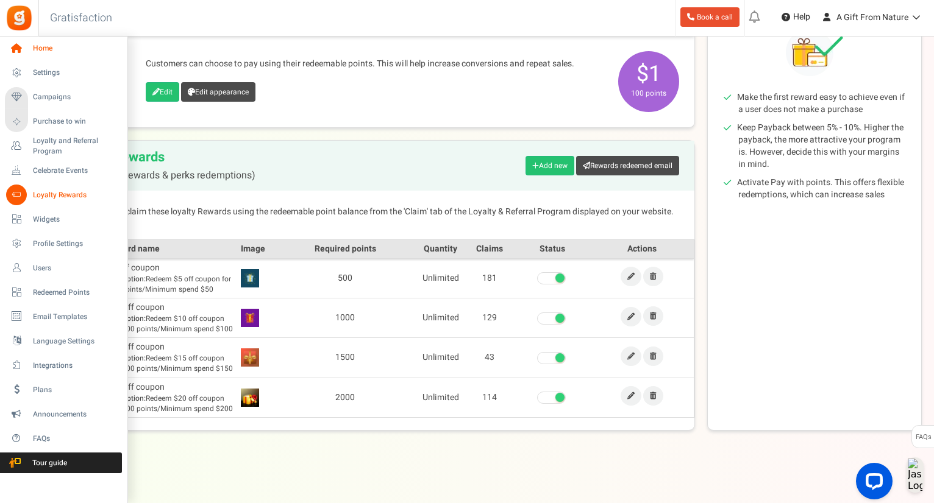
click at [21, 54] on icon at bounding box center [16, 48] width 21 height 21
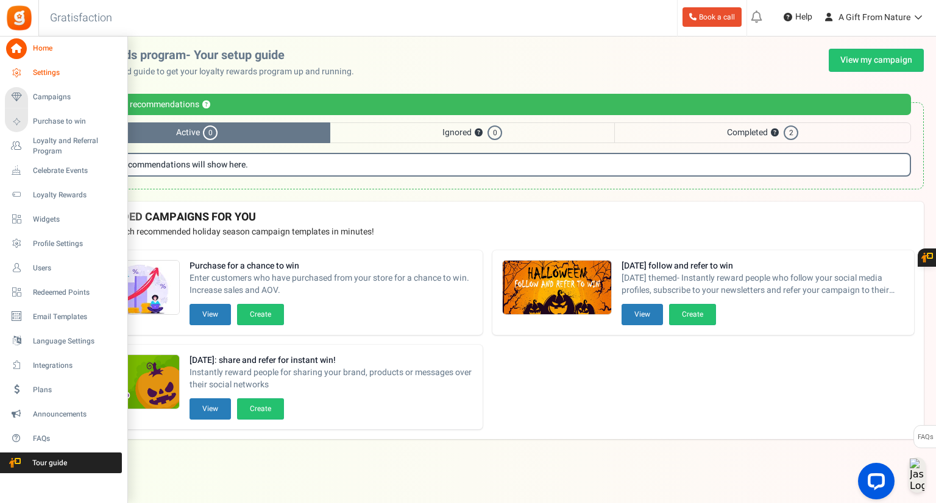
click at [23, 73] on icon at bounding box center [16, 73] width 21 height 21
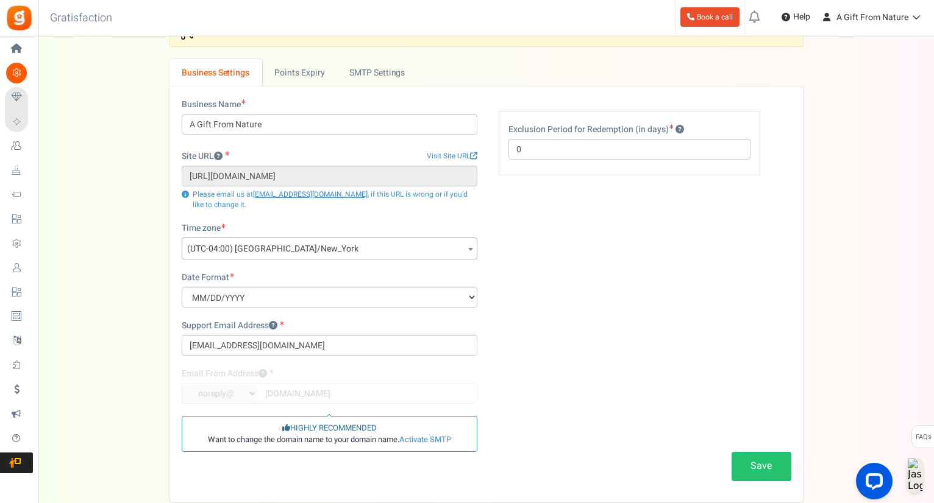
scroll to position [104, 0]
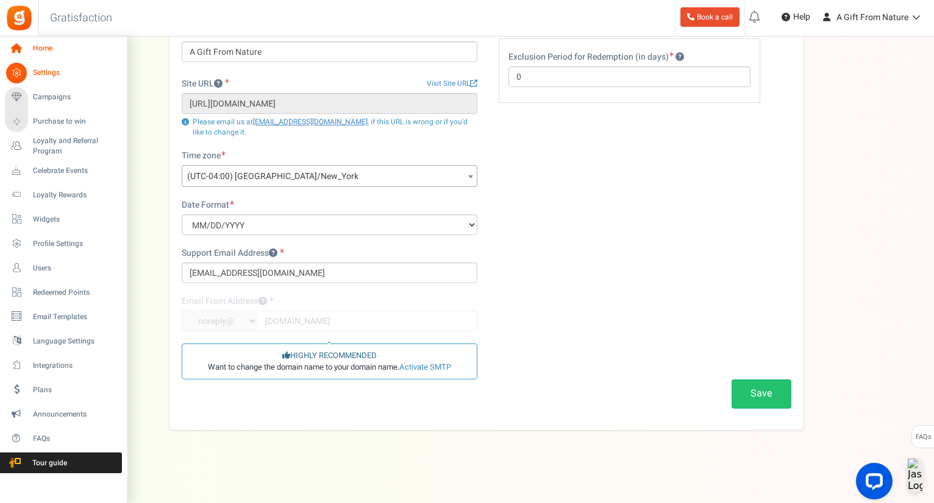
click at [12, 48] on icon at bounding box center [16, 48] width 21 height 21
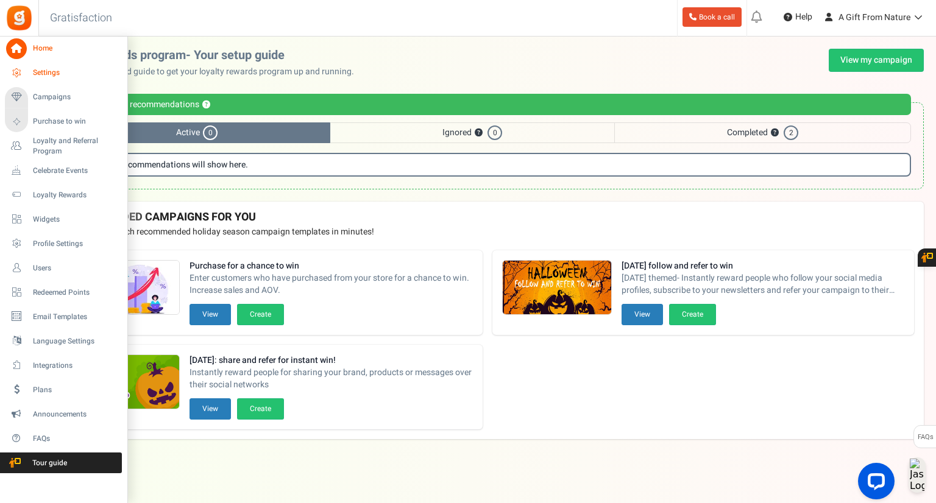
click at [7, 82] on link "Settings" at bounding box center [63, 73] width 117 height 21
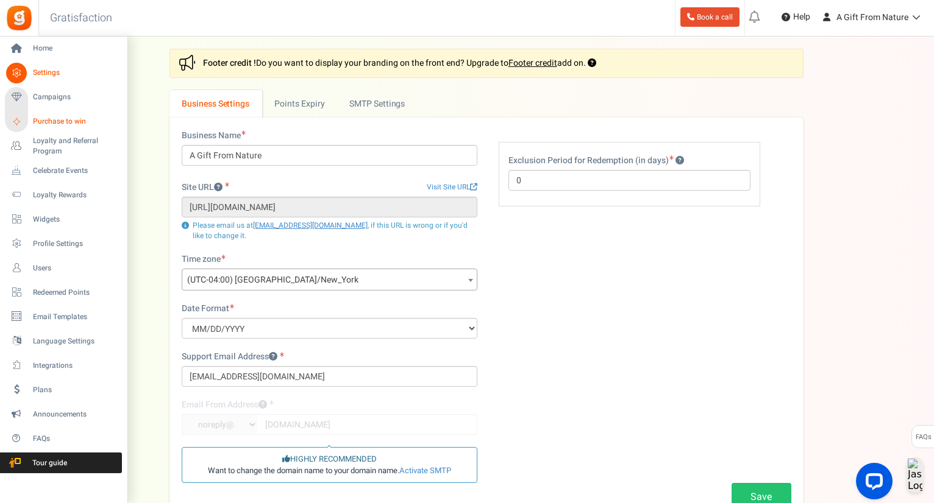
click at [34, 121] on span "Purchase to win" at bounding box center [75, 121] width 85 height 10
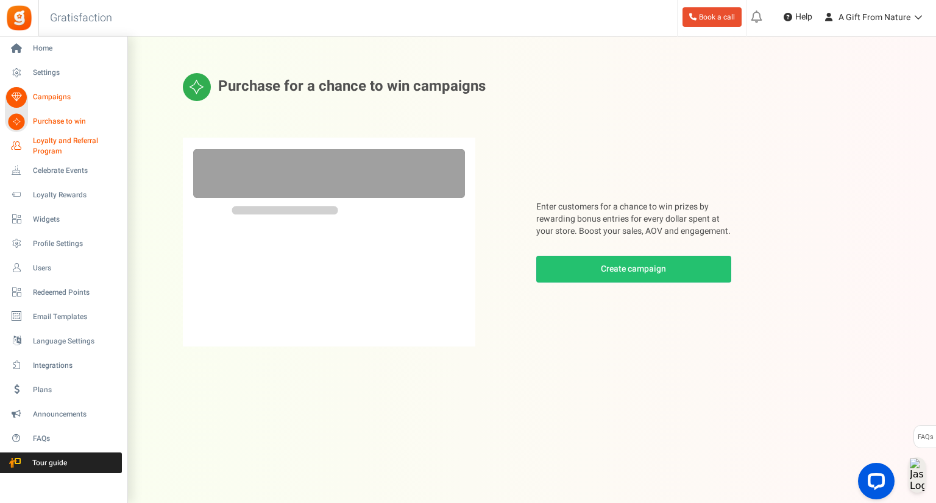
click at [39, 143] on span "Loyalty and Referral Program" at bounding box center [77, 146] width 89 height 21
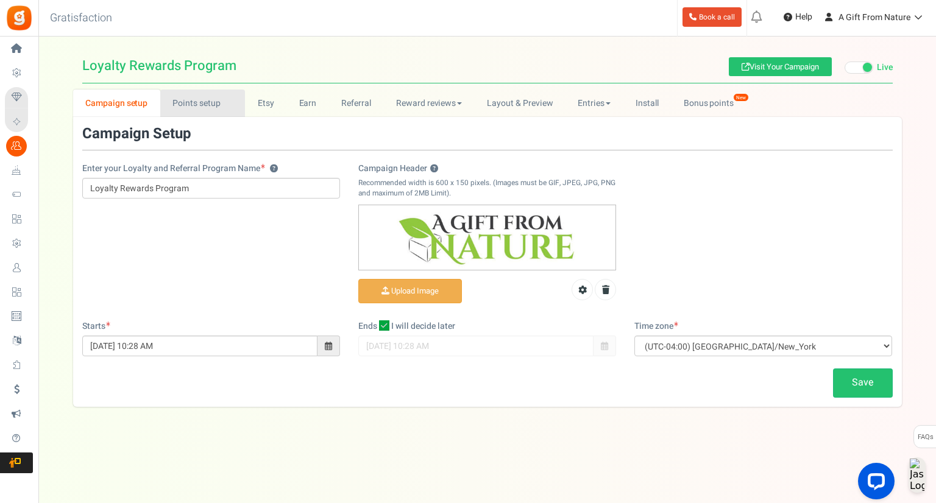
click at [211, 92] on link "Points setup New" at bounding box center [202, 103] width 85 height 27
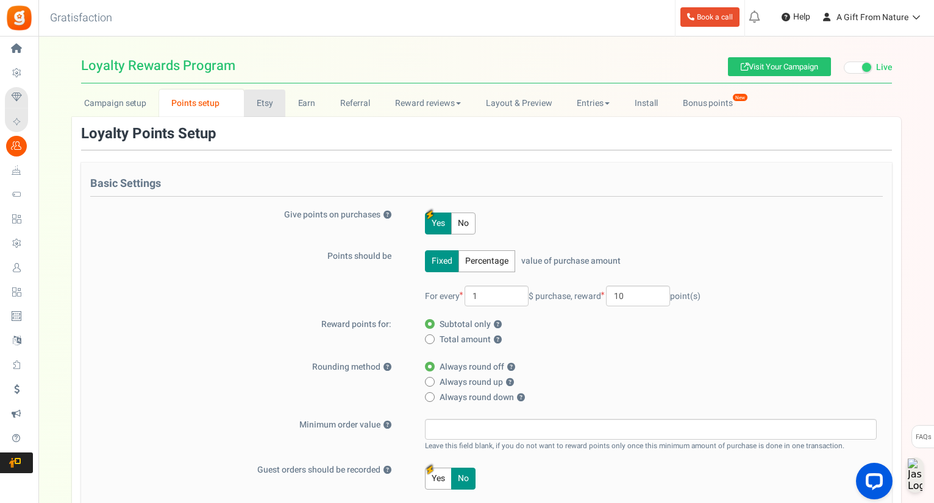
click at [274, 100] on link "Etsy" at bounding box center [264, 103] width 41 height 27
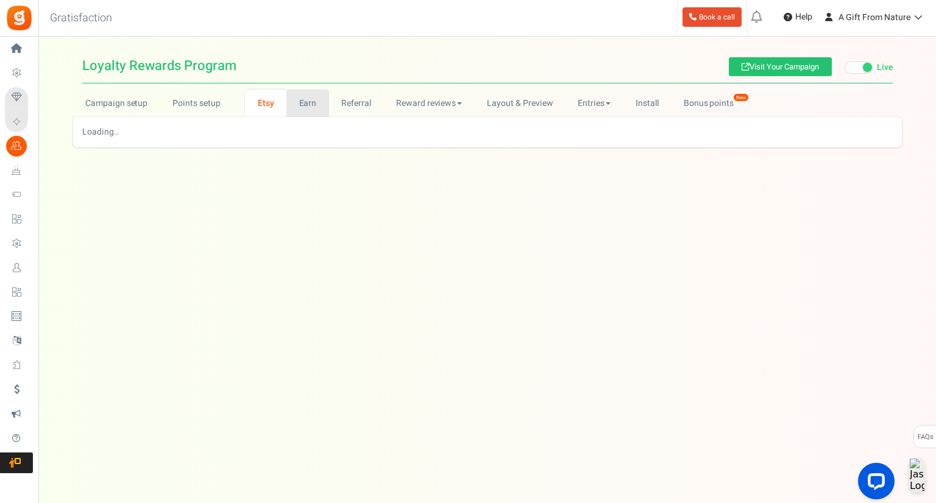
click at [297, 93] on link "Earn" at bounding box center [307, 103] width 43 height 27
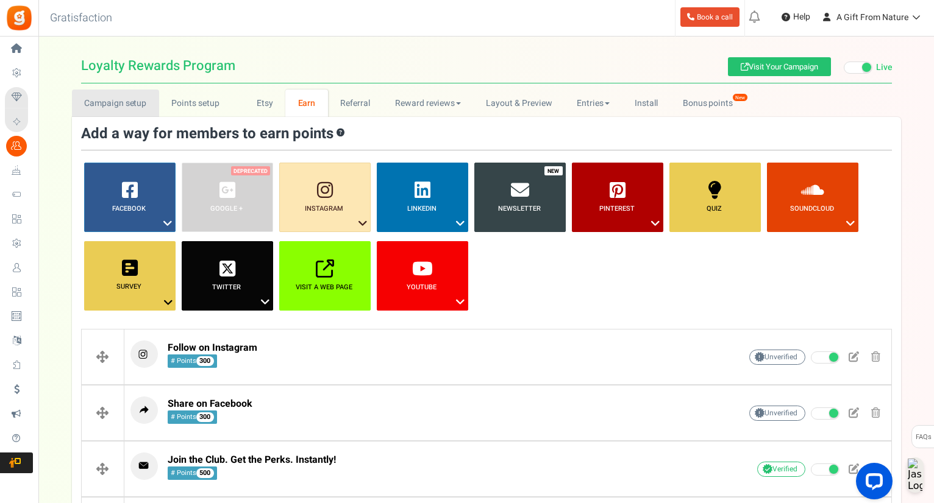
click at [119, 99] on link "Campaign setup" at bounding box center [115, 103] width 87 height 27
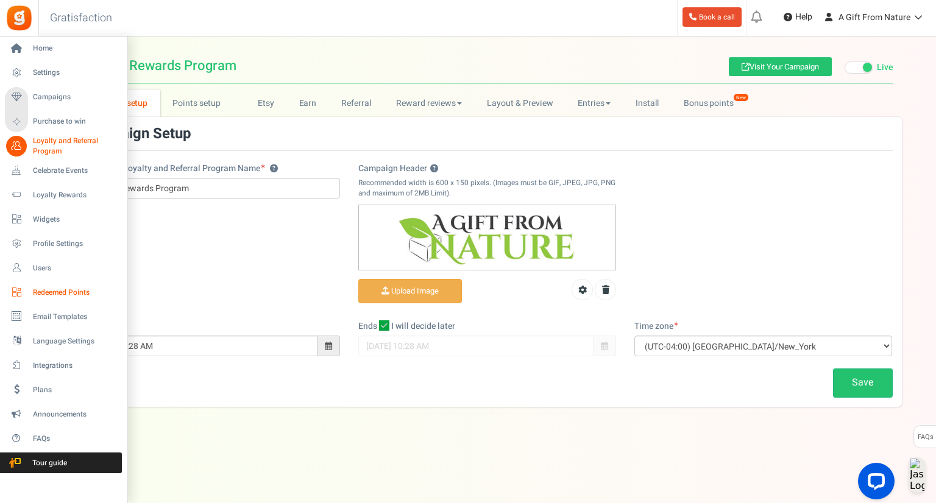
click at [49, 291] on span "Redeemed Points" at bounding box center [75, 293] width 85 height 10
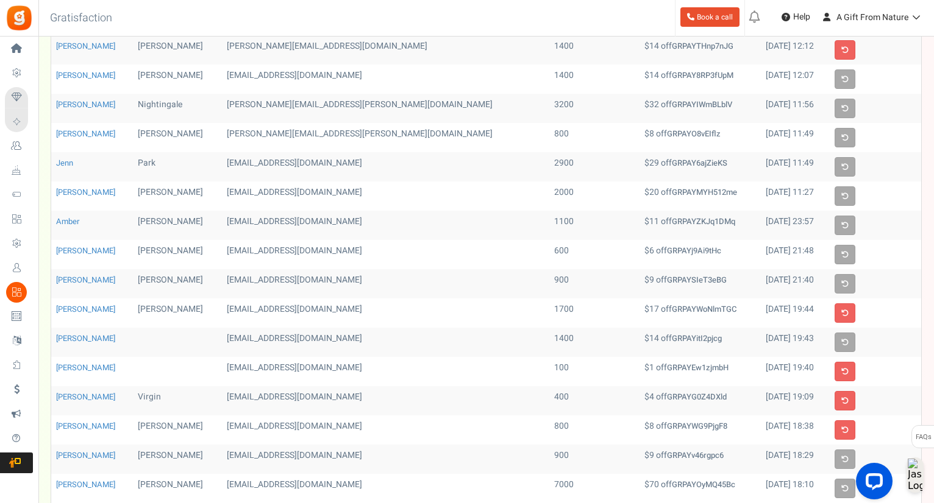
scroll to position [305, 0]
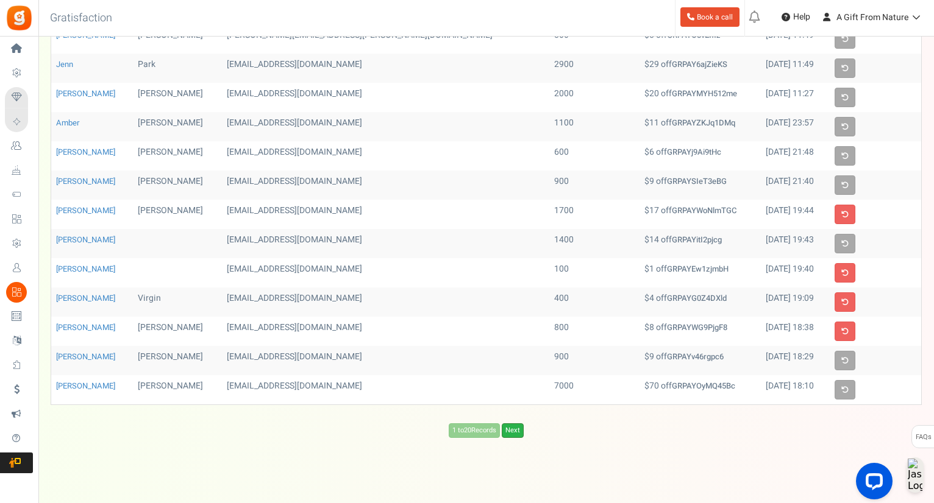
click at [509, 428] on link "Next" at bounding box center [513, 431] width 22 height 15
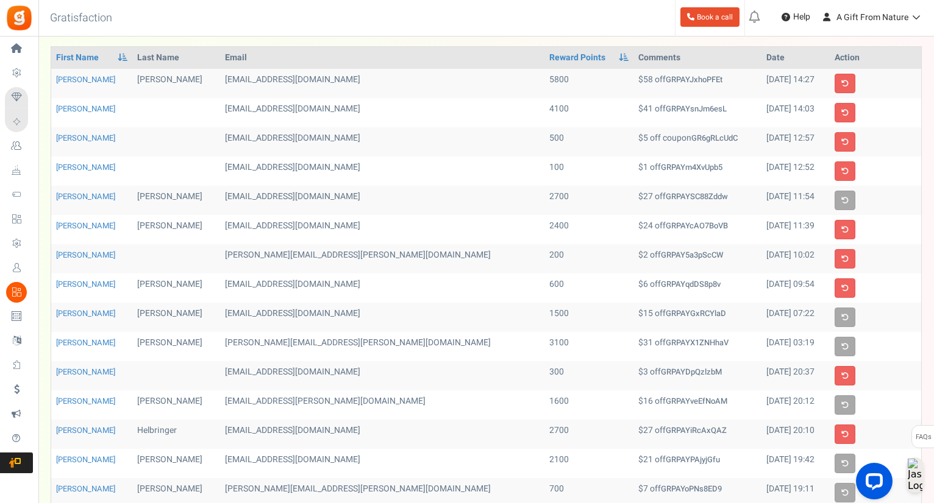
scroll to position [0, 0]
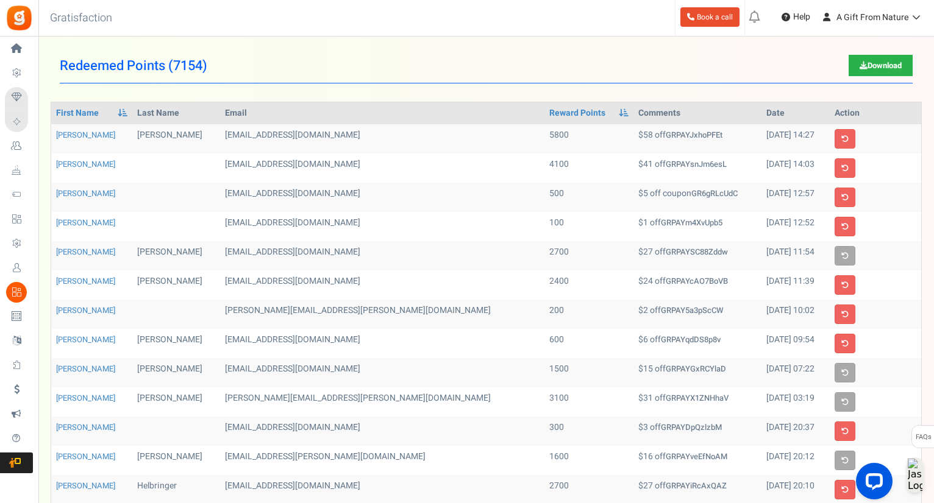
click at [885, 63] on link "Download" at bounding box center [880, 65] width 64 height 21
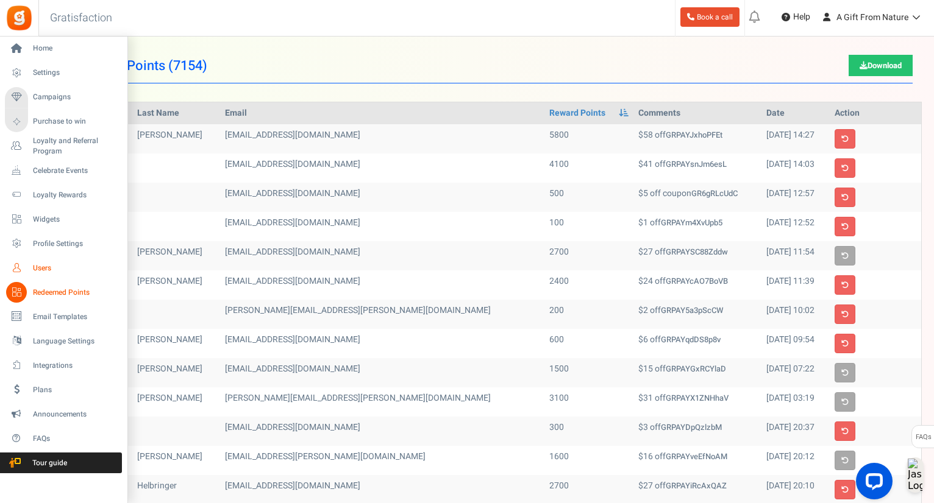
click at [37, 258] on link "Users" at bounding box center [63, 268] width 117 height 21
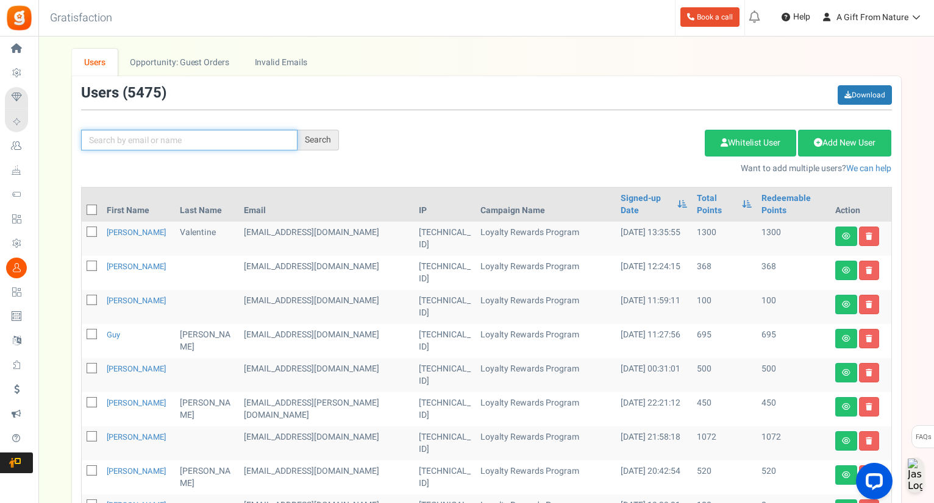
click at [221, 142] on input "text" at bounding box center [189, 140] width 216 height 21
paste input "[EMAIL_ADDRESS][DOMAIN_NAME]"
type input "[EMAIL_ADDRESS][DOMAIN_NAME]"
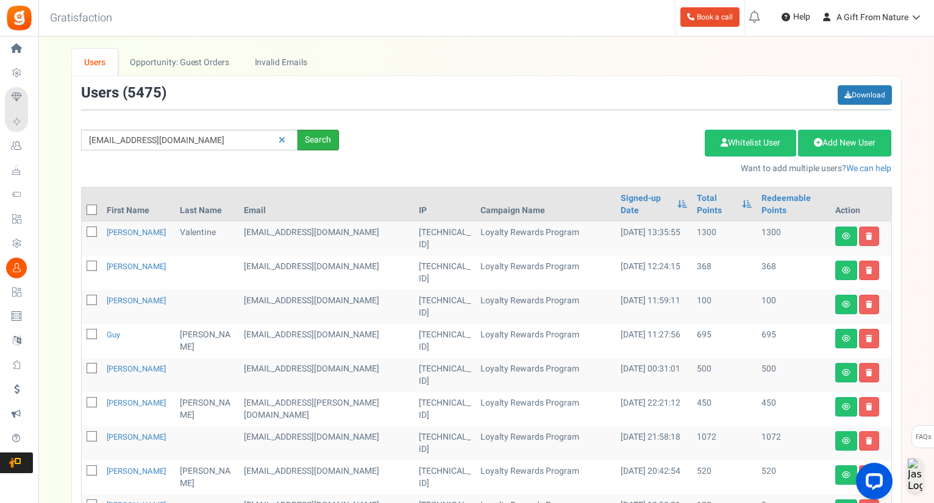
click at [321, 137] on div "Search" at bounding box center [317, 140] width 41 height 21
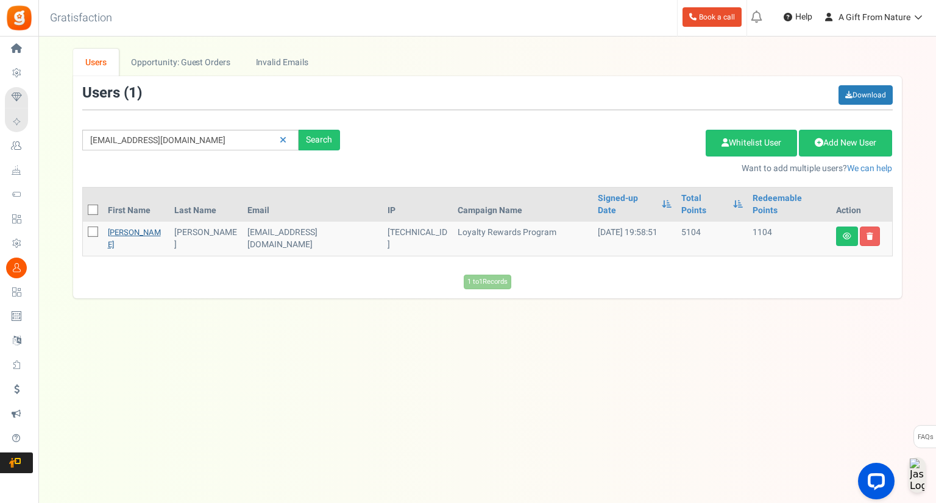
click at [122, 227] on link "[PERSON_NAME]" at bounding box center [134, 239] width 53 height 24
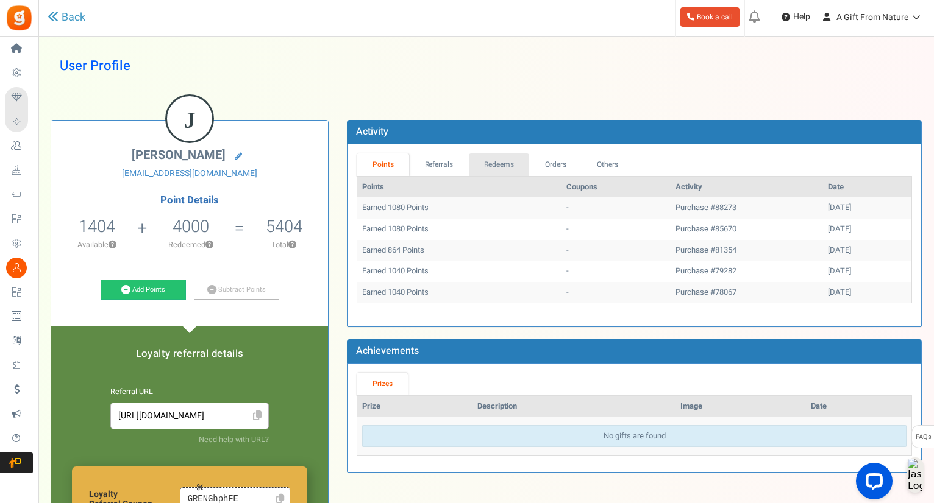
click at [483, 164] on link "Redeems" at bounding box center [499, 165] width 61 height 23
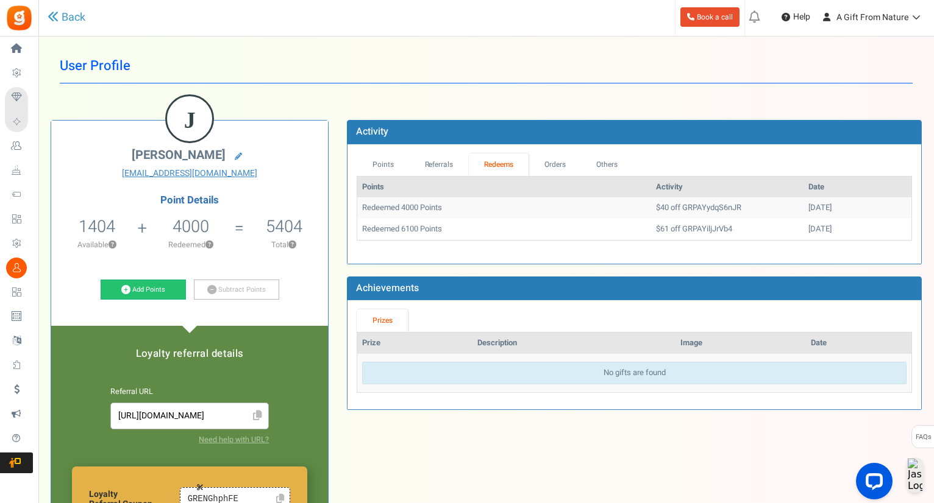
click at [692, 199] on td "$40 off GRPAYydqS6nJR" at bounding box center [727, 207] width 152 height 21
click at [693, 215] on td "$40 off GRPAYydqS6nJR" at bounding box center [727, 207] width 152 height 21
copy td "GRPAYydqS6nJR"
click at [691, 210] on td "$40 off GRPAYydqS6nJR" at bounding box center [727, 207] width 152 height 21
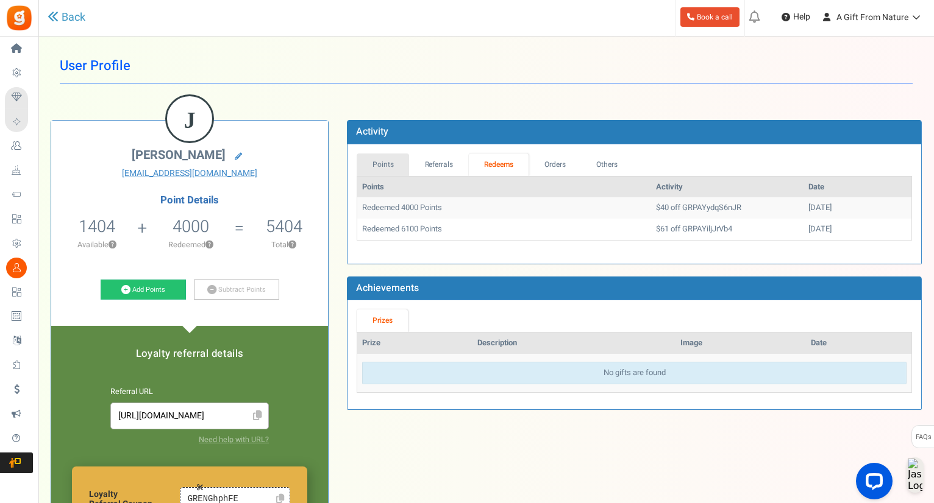
click at [384, 165] on link "Points" at bounding box center [382, 165] width 52 height 23
